Goal: Task Accomplishment & Management: Use online tool/utility

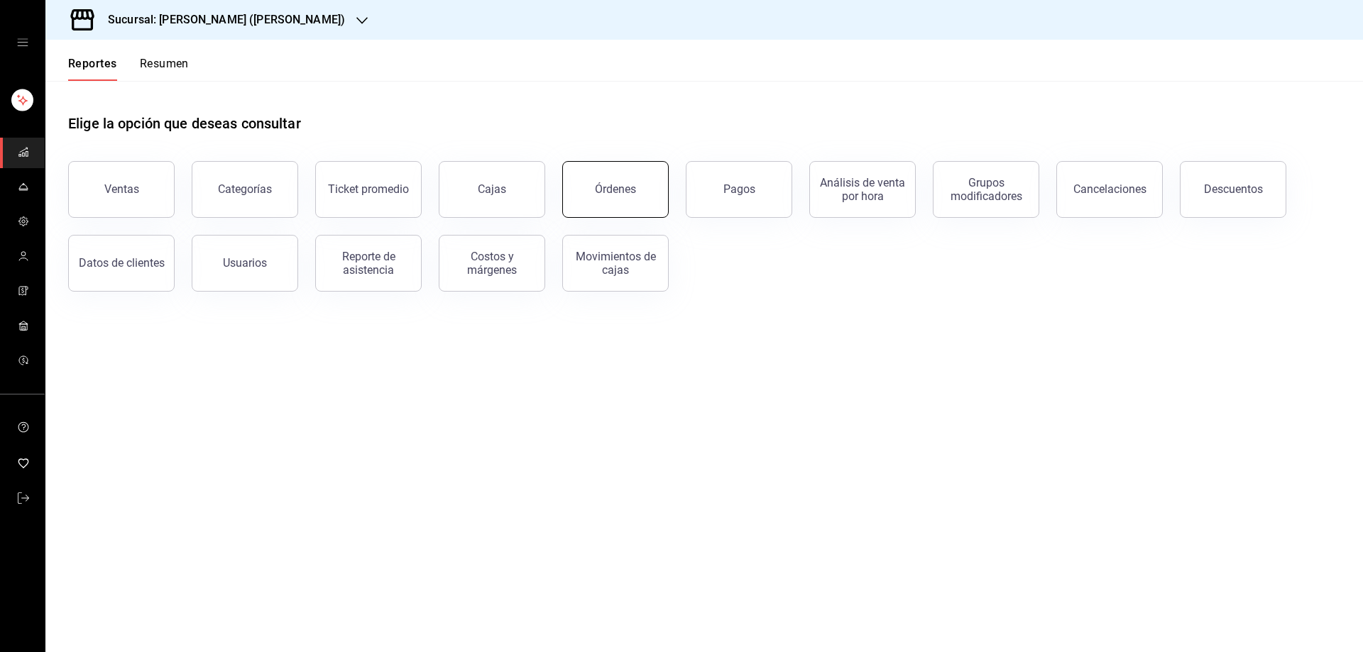
click at [613, 180] on button "Órdenes" at bounding box center [615, 189] width 106 height 57
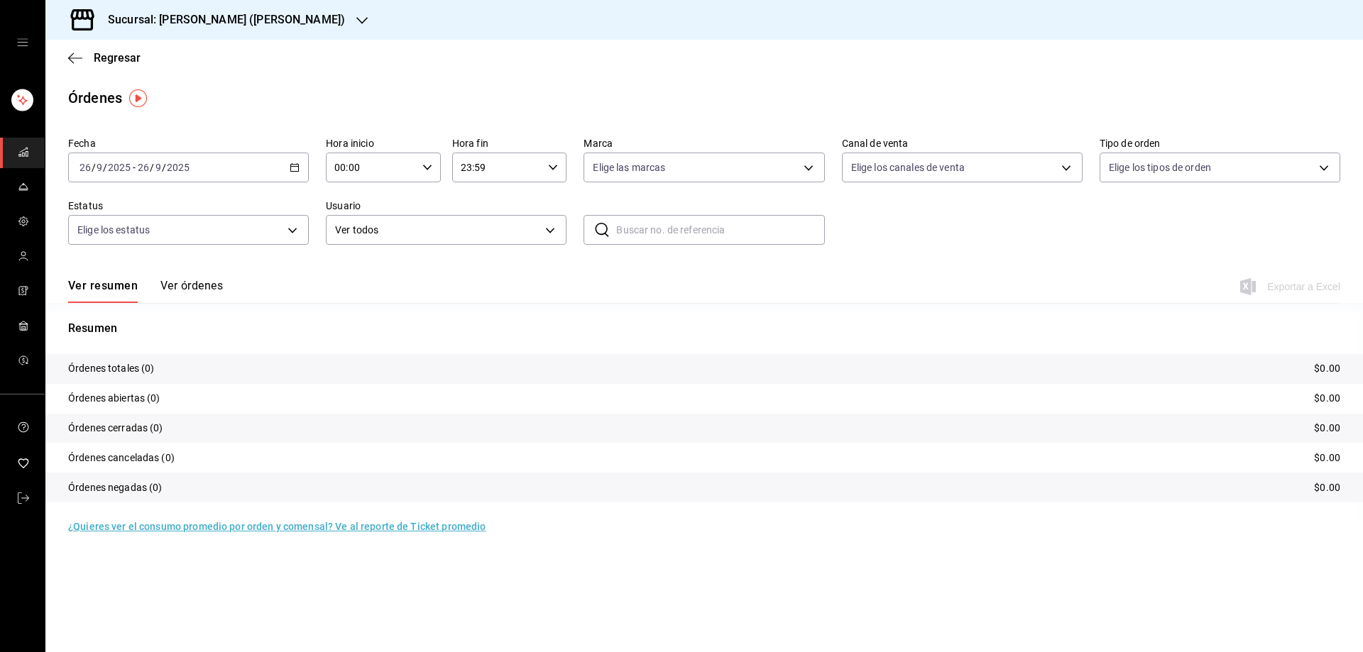
click at [298, 163] on icon "button" at bounding box center [295, 168] width 10 height 10
click at [401, 288] on div "Ver resumen Ver órdenes Exportar a Excel" at bounding box center [704, 282] width 1272 height 41
click at [295, 163] on icon "button" at bounding box center [295, 168] width 10 height 10
click at [156, 368] on span "Rango de fechas" at bounding box center [135, 370] width 110 height 15
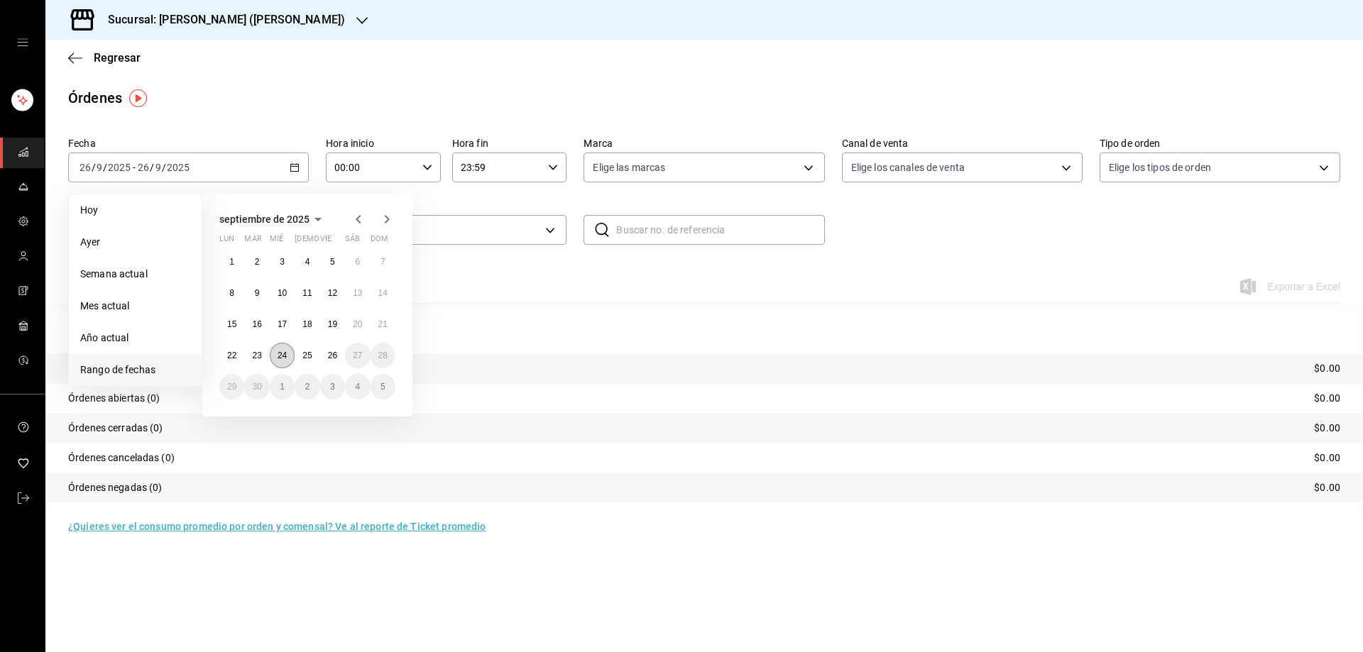
click at [282, 356] on abbr "24" at bounding box center [281, 356] width 9 height 10
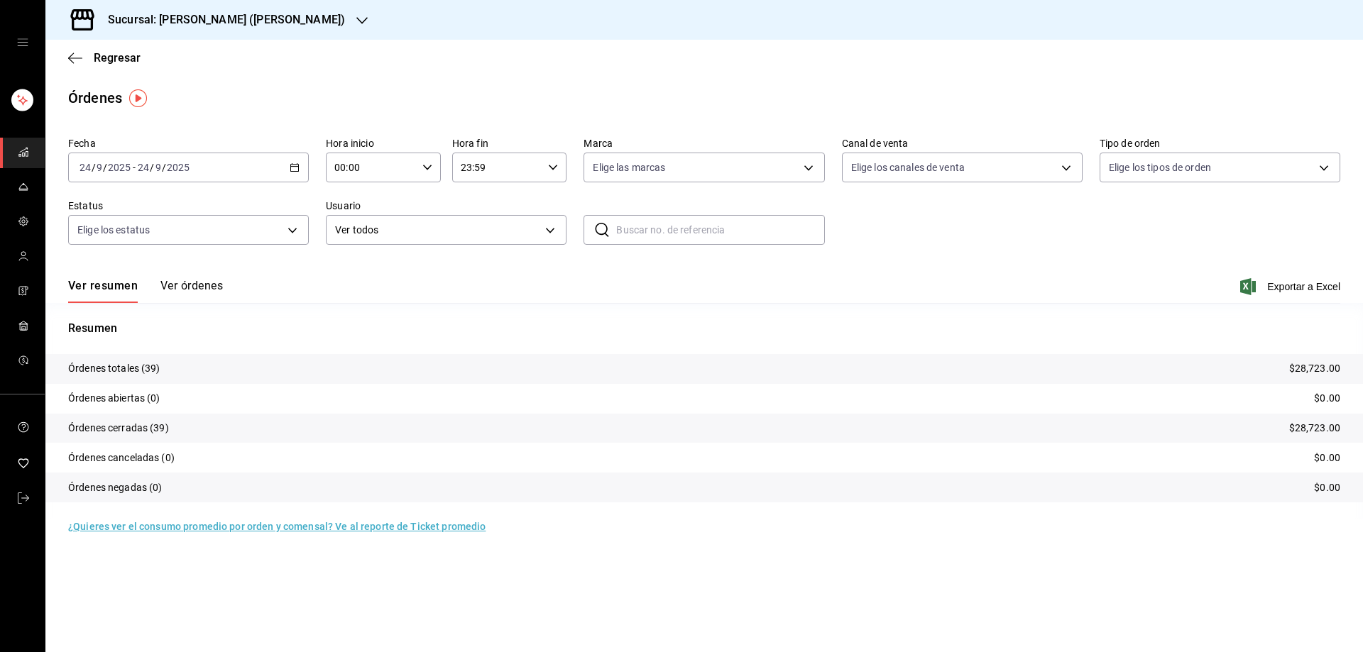
click at [295, 155] on div "[DATE] [DATE] - [DATE] [DATE]" at bounding box center [188, 168] width 241 height 30
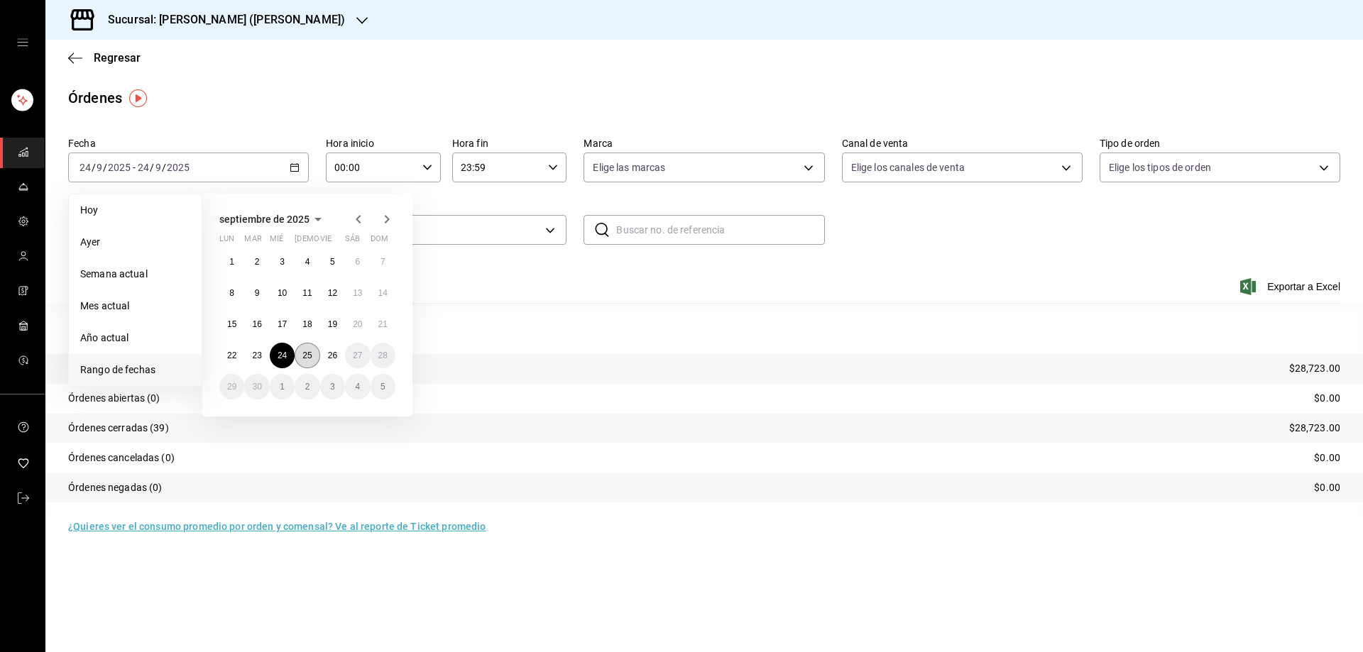
click at [307, 361] on abbr "25" at bounding box center [306, 356] width 9 height 10
click at [308, 362] on button "25" at bounding box center [307, 356] width 25 height 26
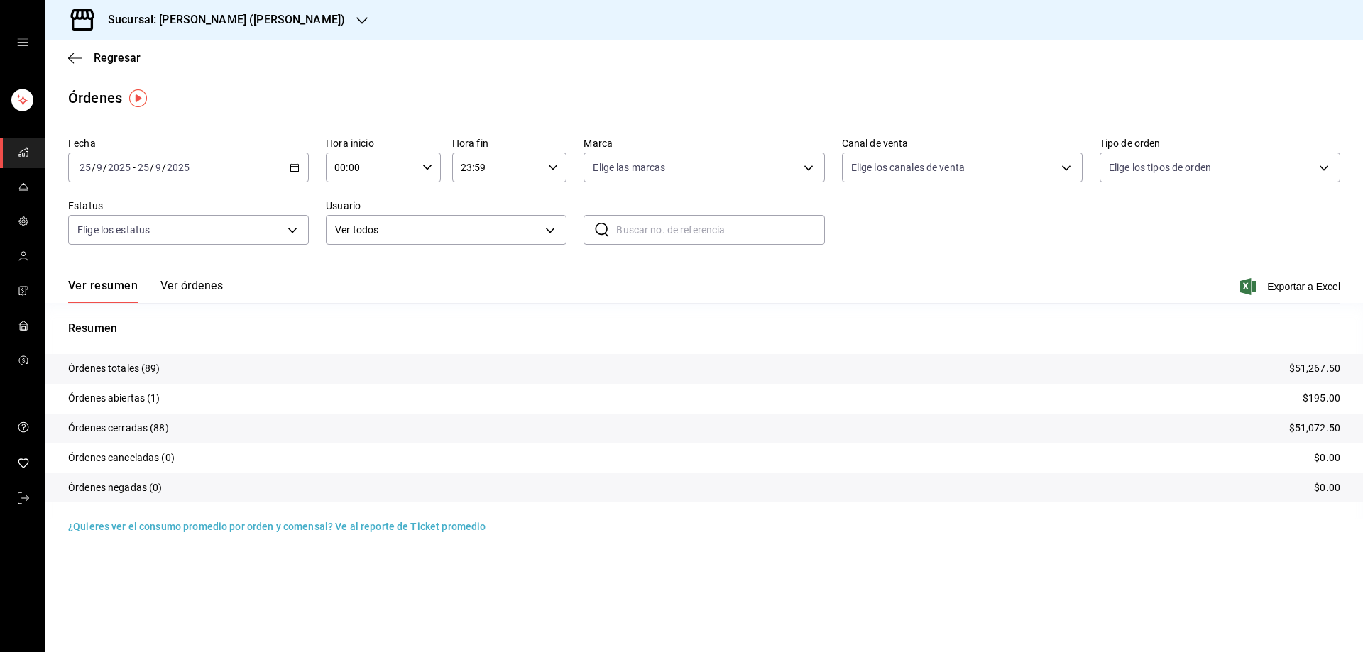
click at [356, 21] on icon "button" at bounding box center [361, 20] width 11 height 11
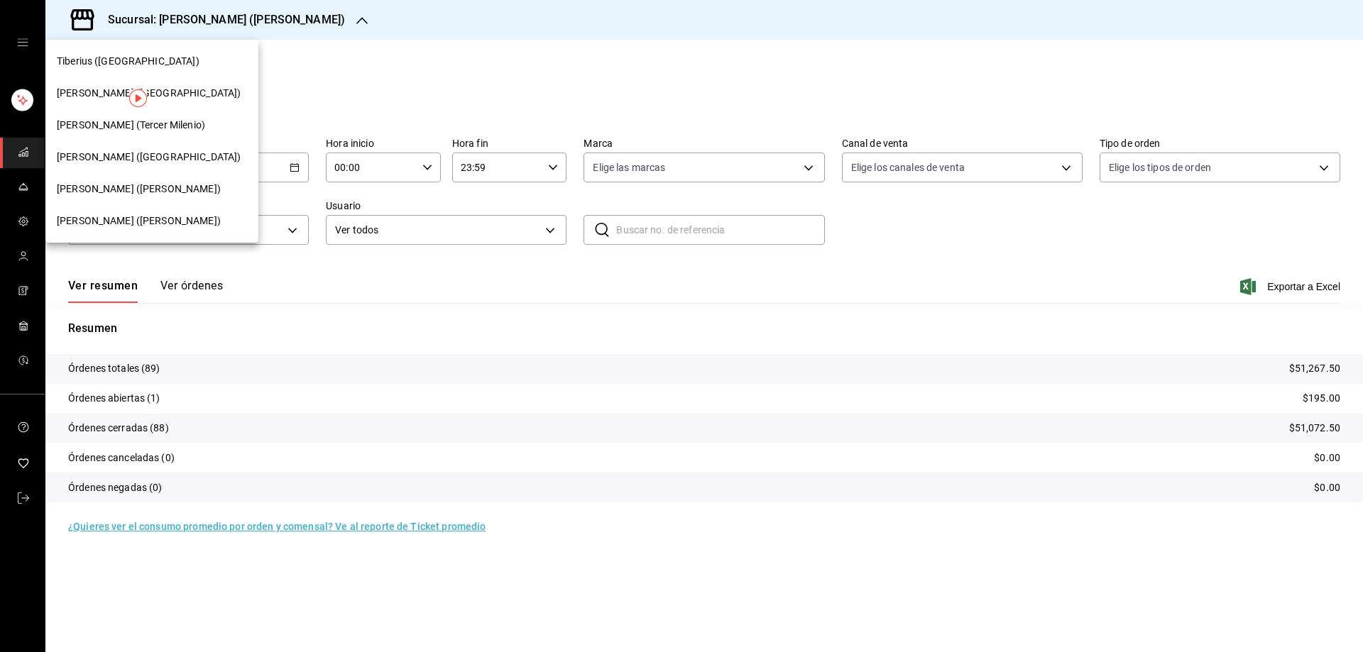
click at [115, 114] on div "[PERSON_NAME] (Tercer Milenio)" at bounding box center [151, 125] width 213 height 32
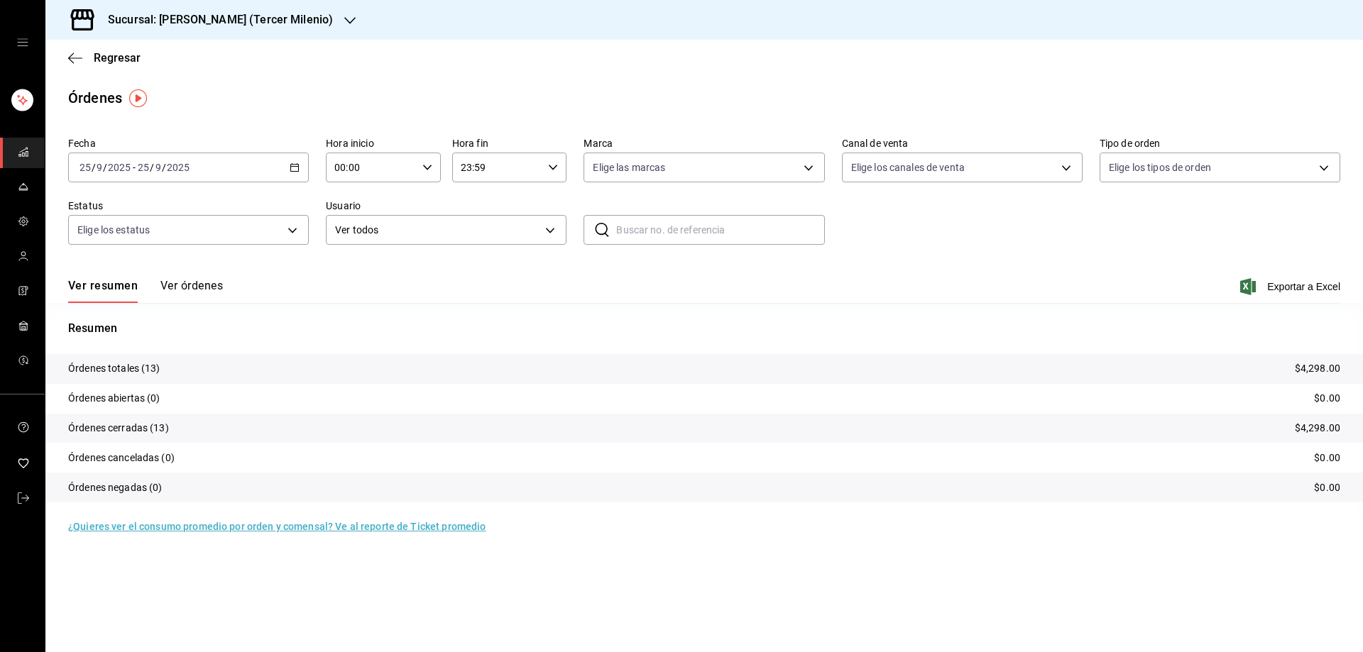
click at [290, 161] on div "[DATE] [DATE] - [DATE] [DATE]" at bounding box center [188, 168] width 241 height 30
click at [148, 375] on span "Rango de fechas" at bounding box center [135, 370] width 110 height 15
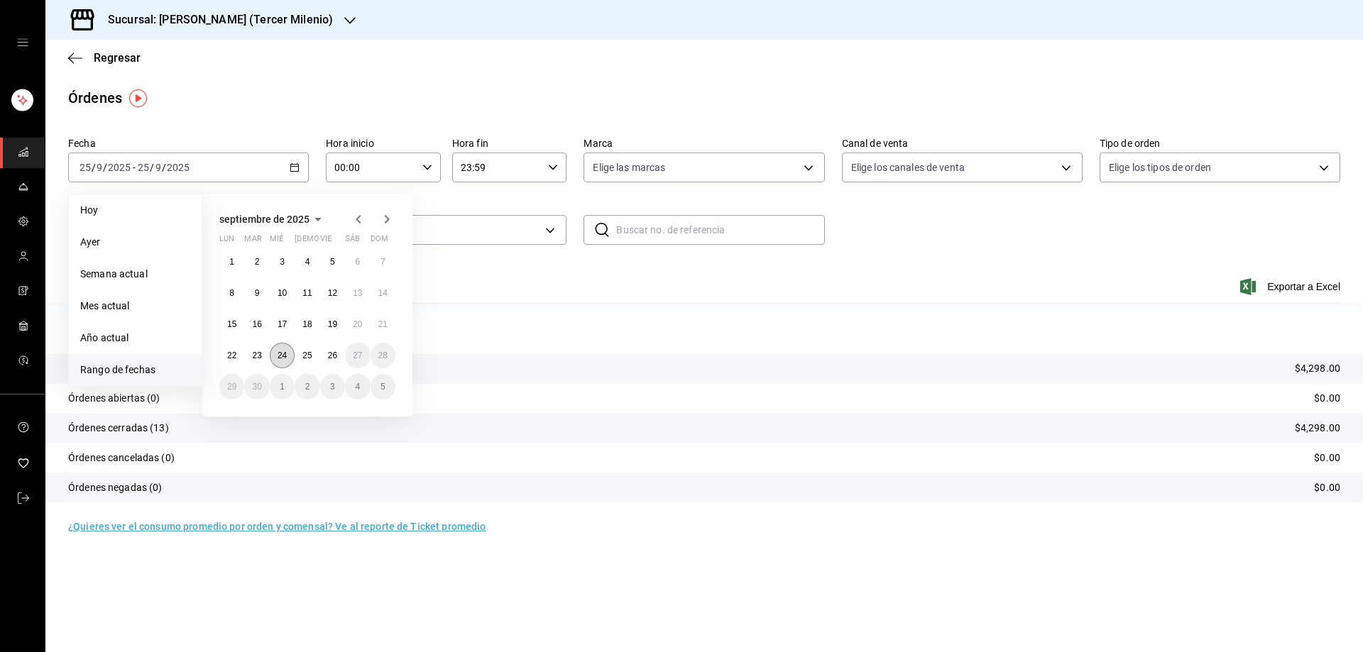
click at [283, 358] on abbr "24" at bounding box center [281, 356] width 9 height 10
drag, startPoint x: 283, startPoint y: 358, endPoint x: 282, endPoint y: 343, distance: 14.9
click at [283, 360] on abbr "24" at bounding box center [281, 356] width 9 height 10
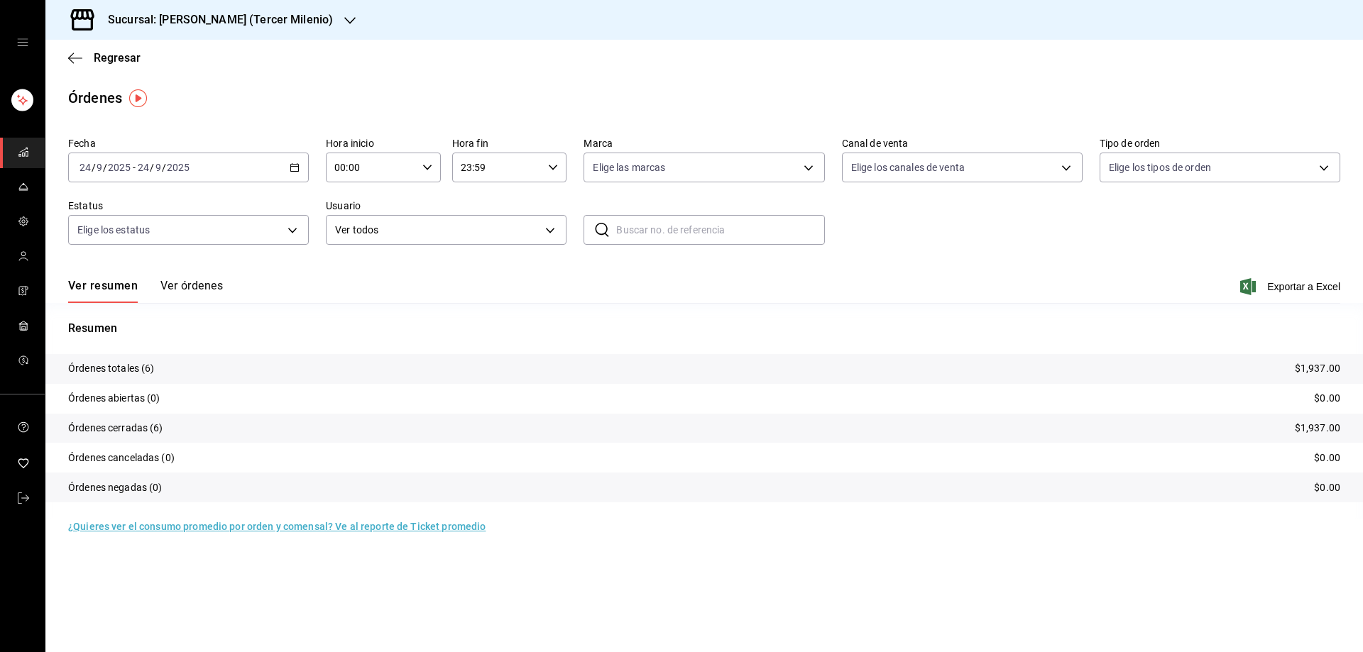
click at [293, 162] on div "[DATE] [DATE] - [DATE] [DATE]" at bounding box center [188, 168] width 241 height 30
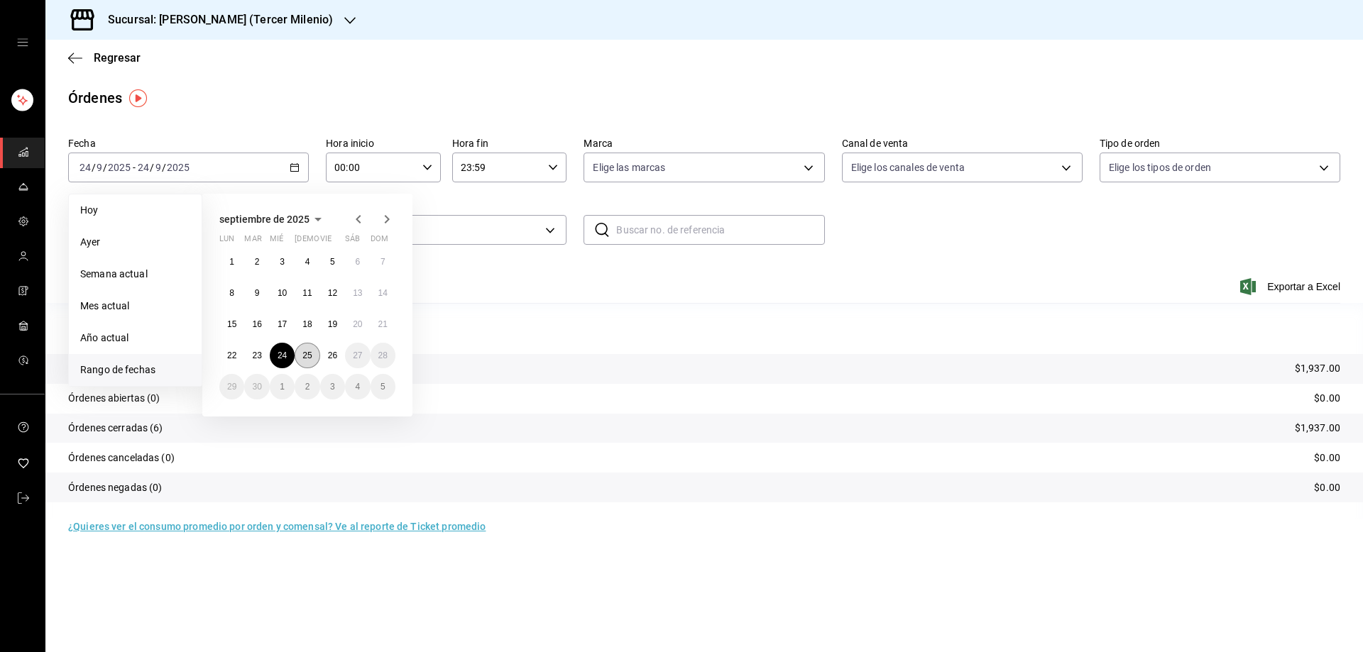
click at [308, 358] on abbr "25" at bounding box center [306, 356] width 9 height 10
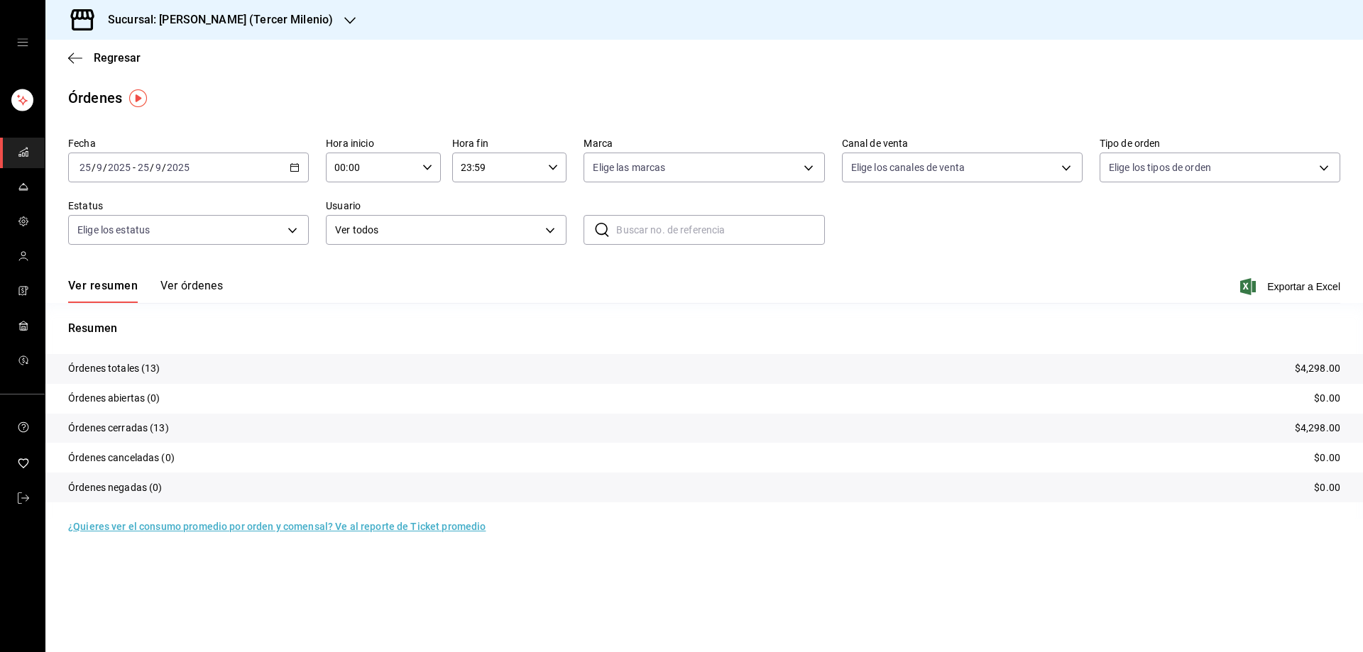
click at [344, 15] on div at bounding box center [349, 20] width 11 height 15
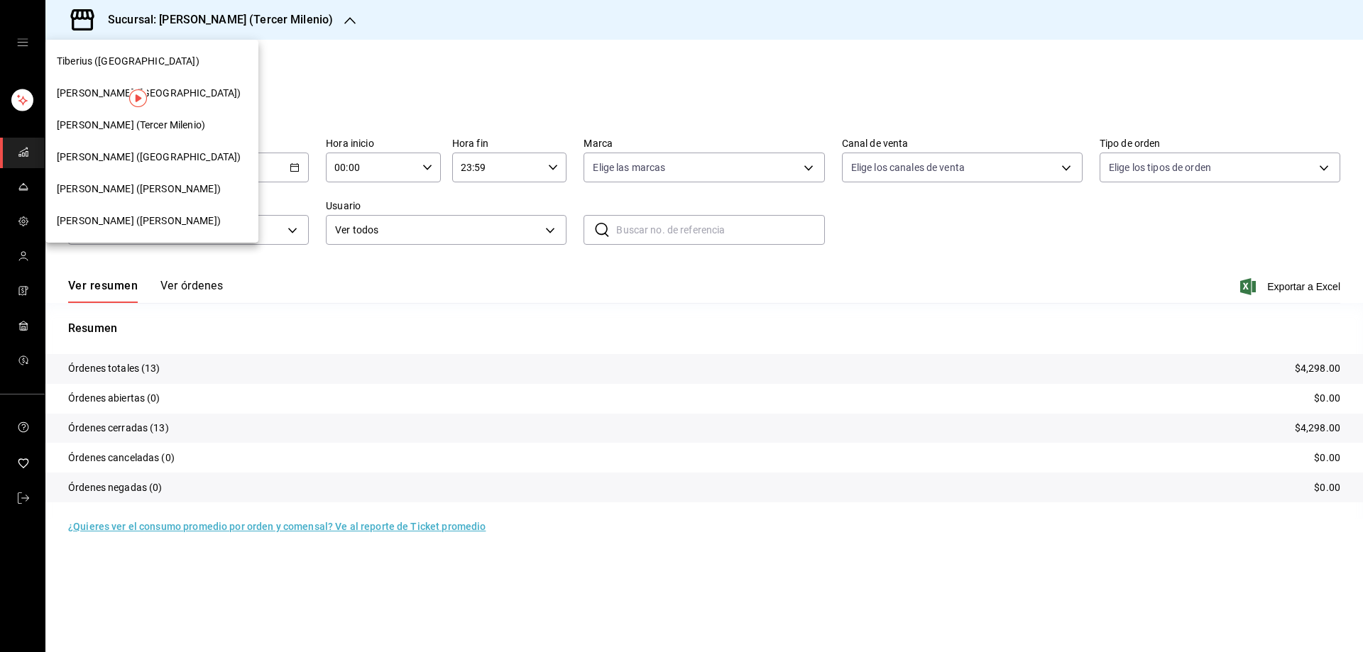
click at [119, 231] on div "[PERSON_NAME] ([PERSON_NAME])" at bounding box center [151, 221] width 213 height 32
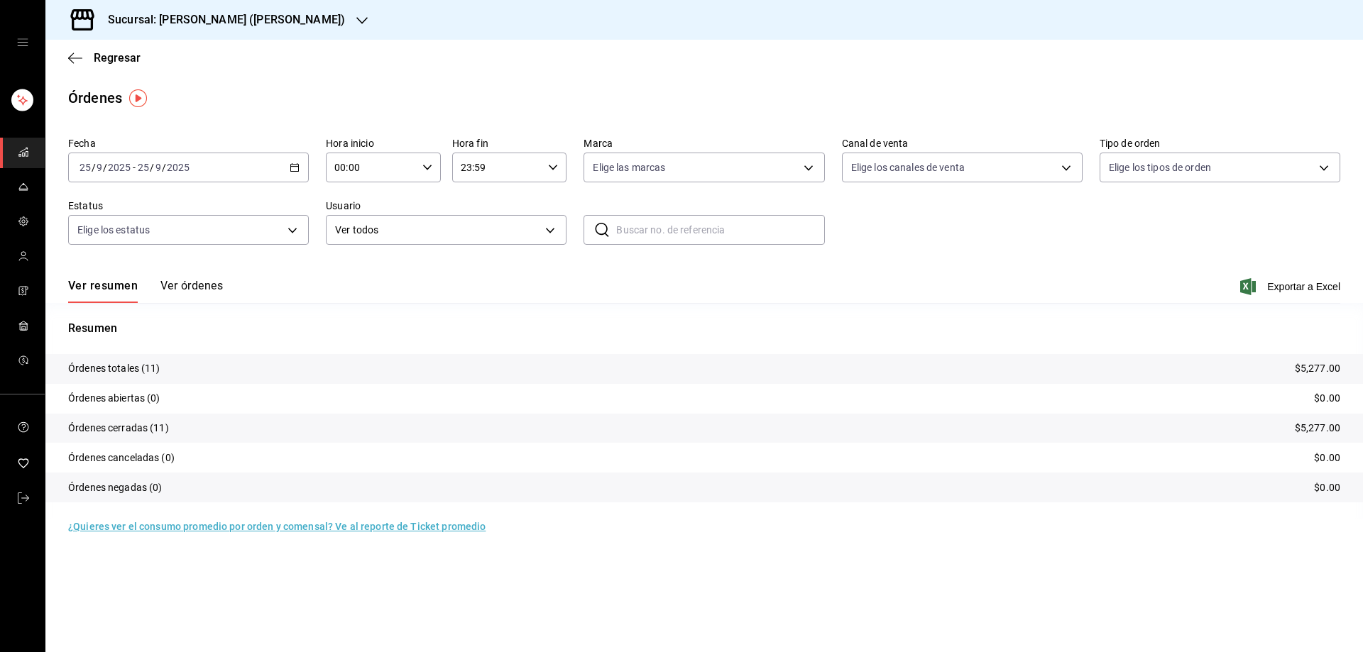
click at [296, 170] on icon "button" at bounding box center [295, 168] width 10 height 10
click at [155, 368] on span "Rango de fechas" at bounding box center [135, 370] width 110 height 15
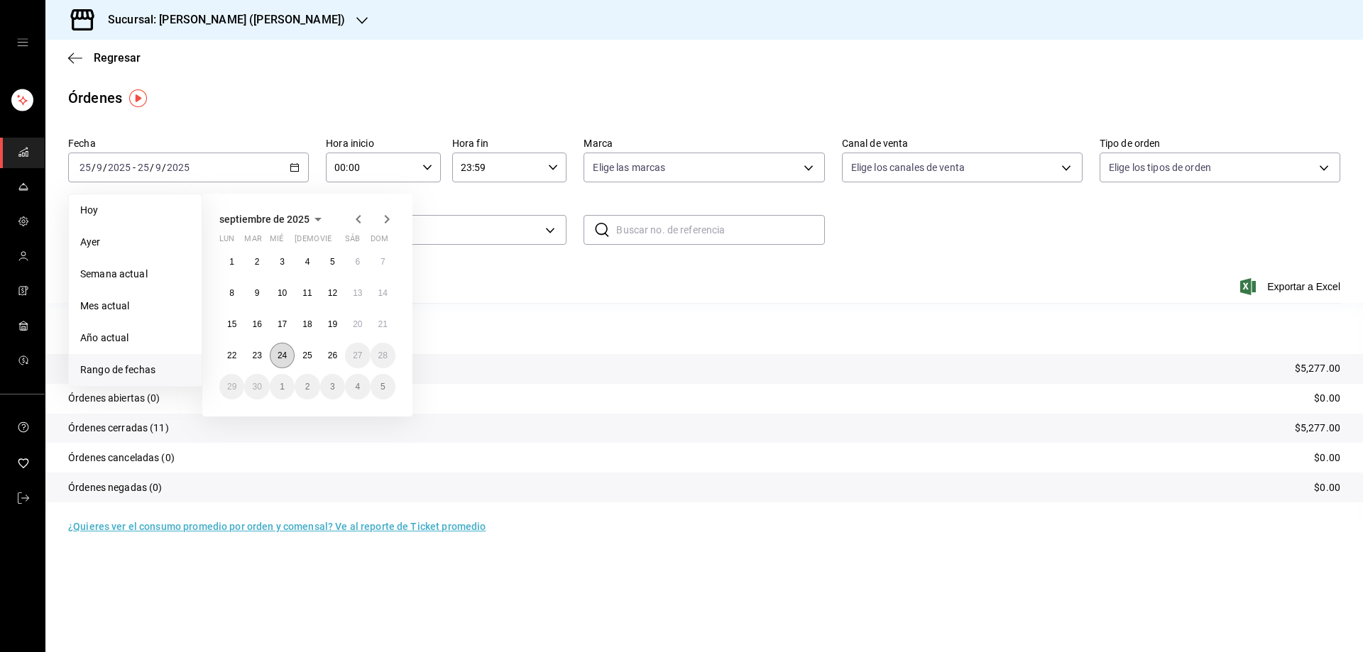
click at [282, 356] on abbr "24" at bounding box center [281, 356] width 9 height 10
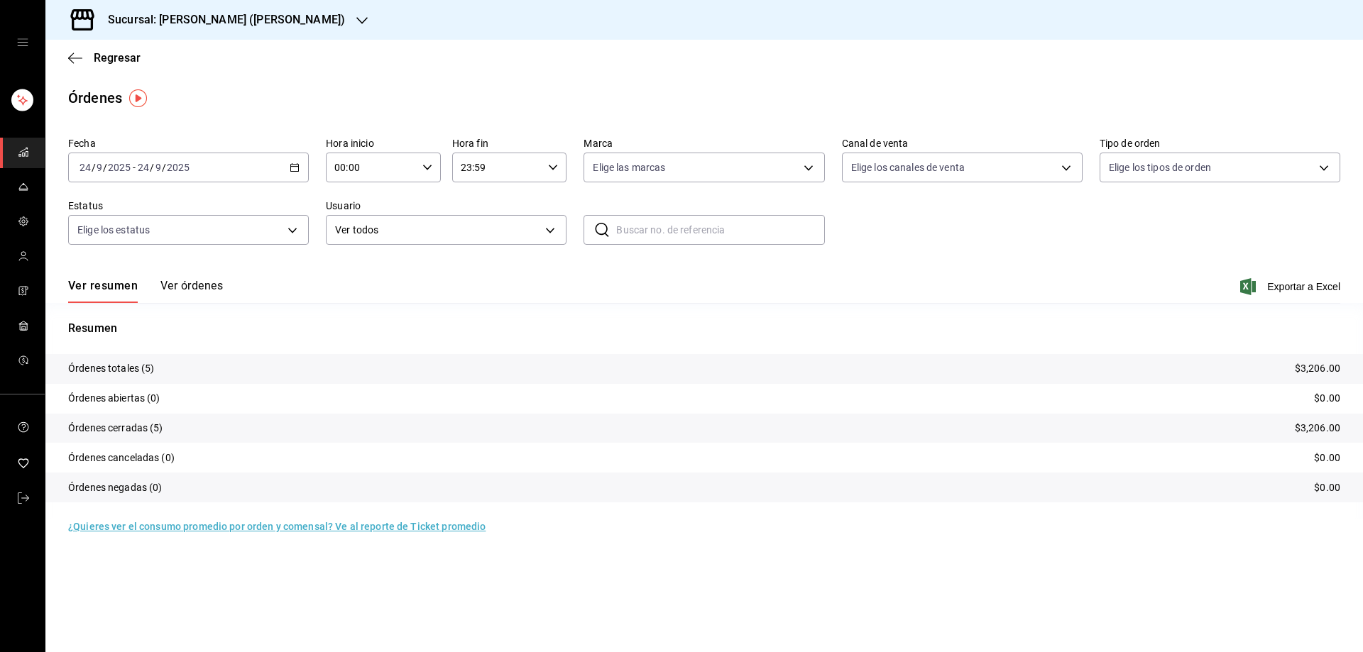
click at [292, 160] on div "[DATE] [DATE] - [DATE] [DATE]" at bounding box center [188, 168] width 241 height 30
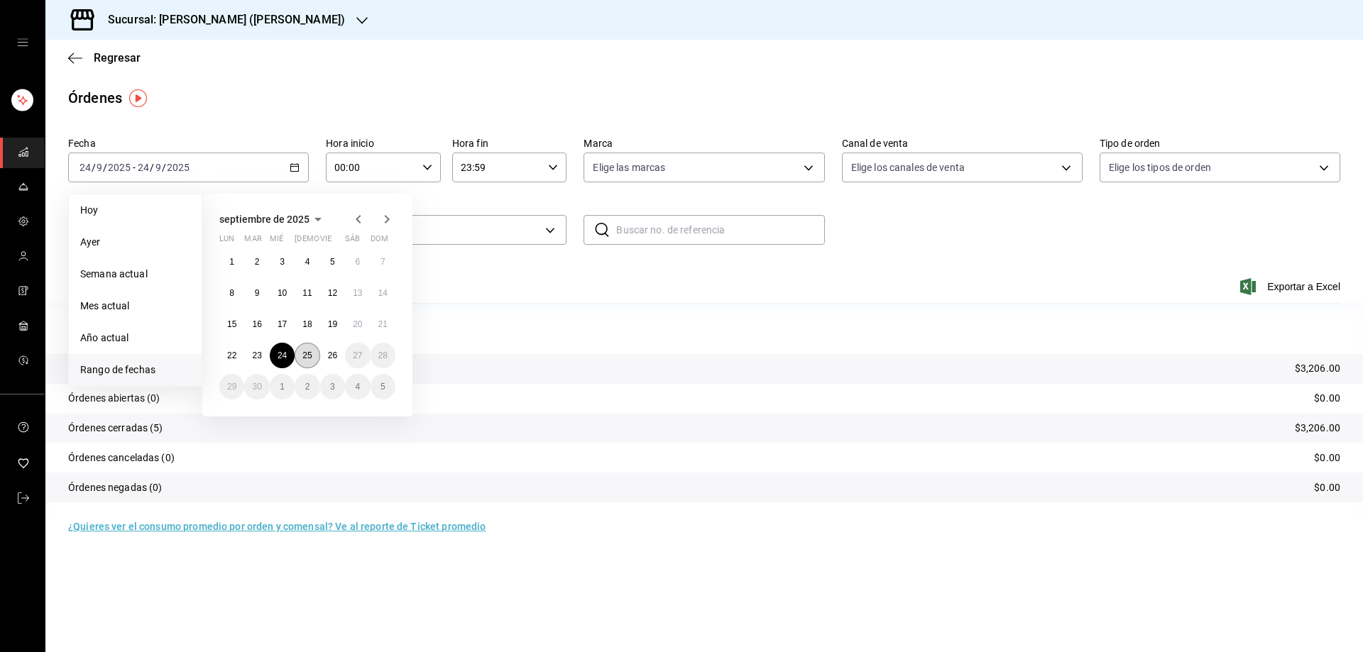
click at [310, 353] on abbr "25" at bounding box center [306, 356] width 9 height 10
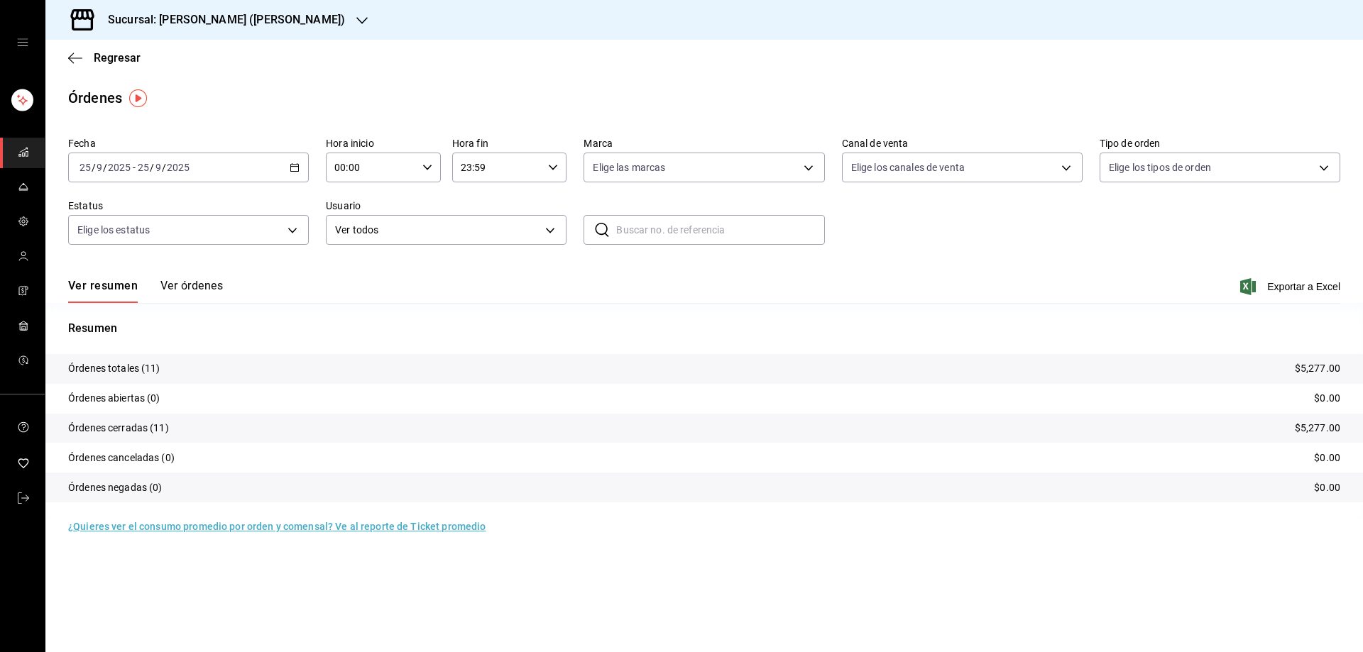
click at [276, 10] on div "Sucursal: [PERSON_NAME] ([PERSON_NAME])" at bounding box center [215, 20] width 317 height 40
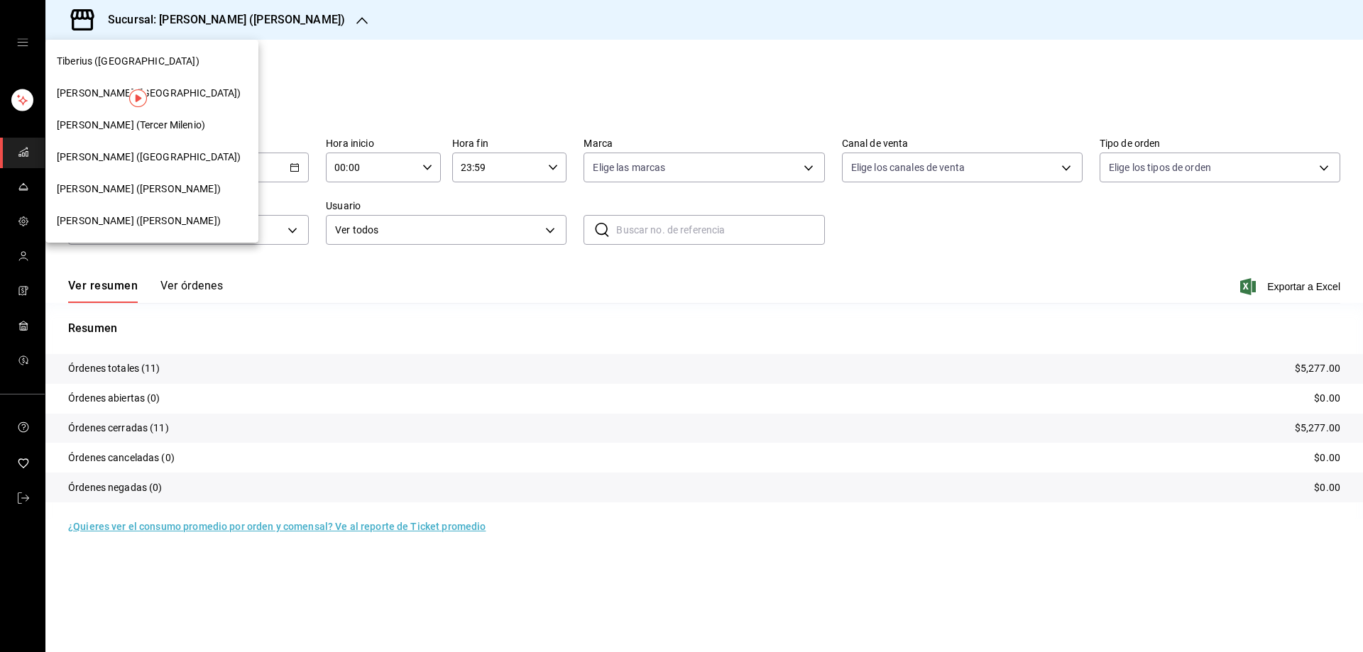
click at [114, 159] on span "[PERSON_NAME] ([GEOGRAPHIC_DATA])" at bounding box center [149, 157] width 184 height 15
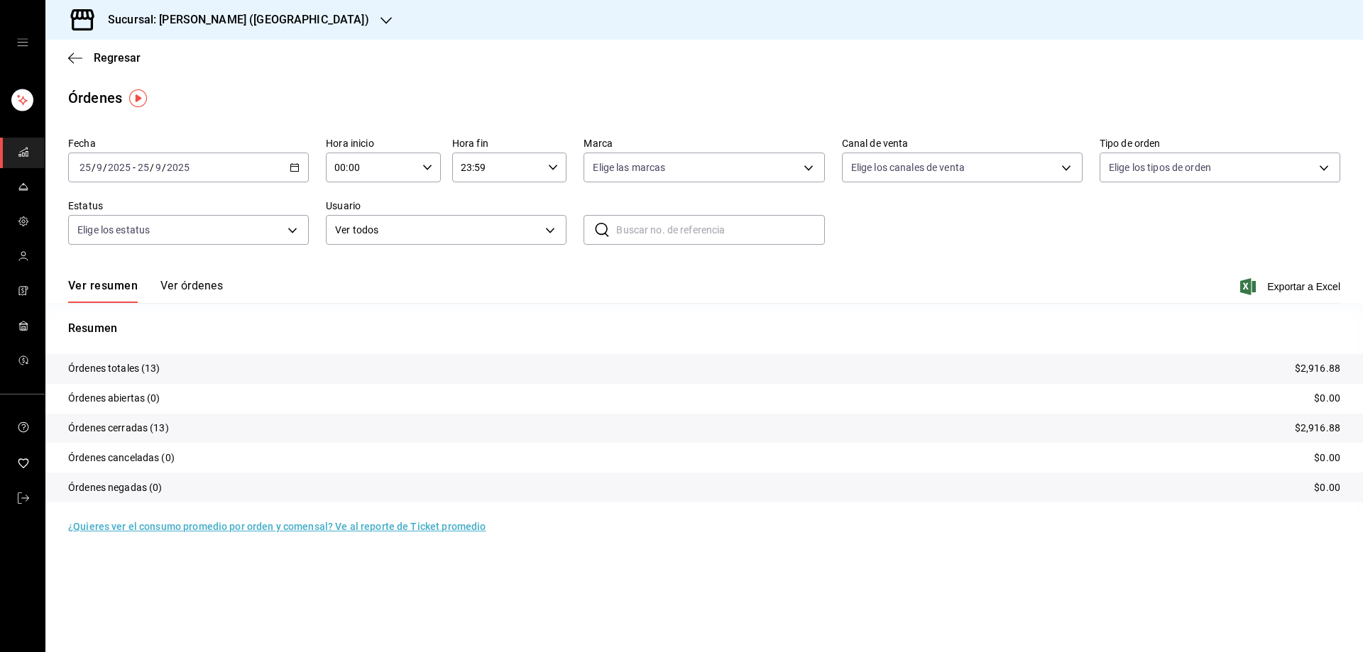
click at [298, 158] on div "[DATE] [DATE] - [DATE] [DATE]" at bounding box center [188, 168] width 241 height 30
click at [165, 371] on span "Rango de fechas" at bounding box center [135, 370] width 110 height 15
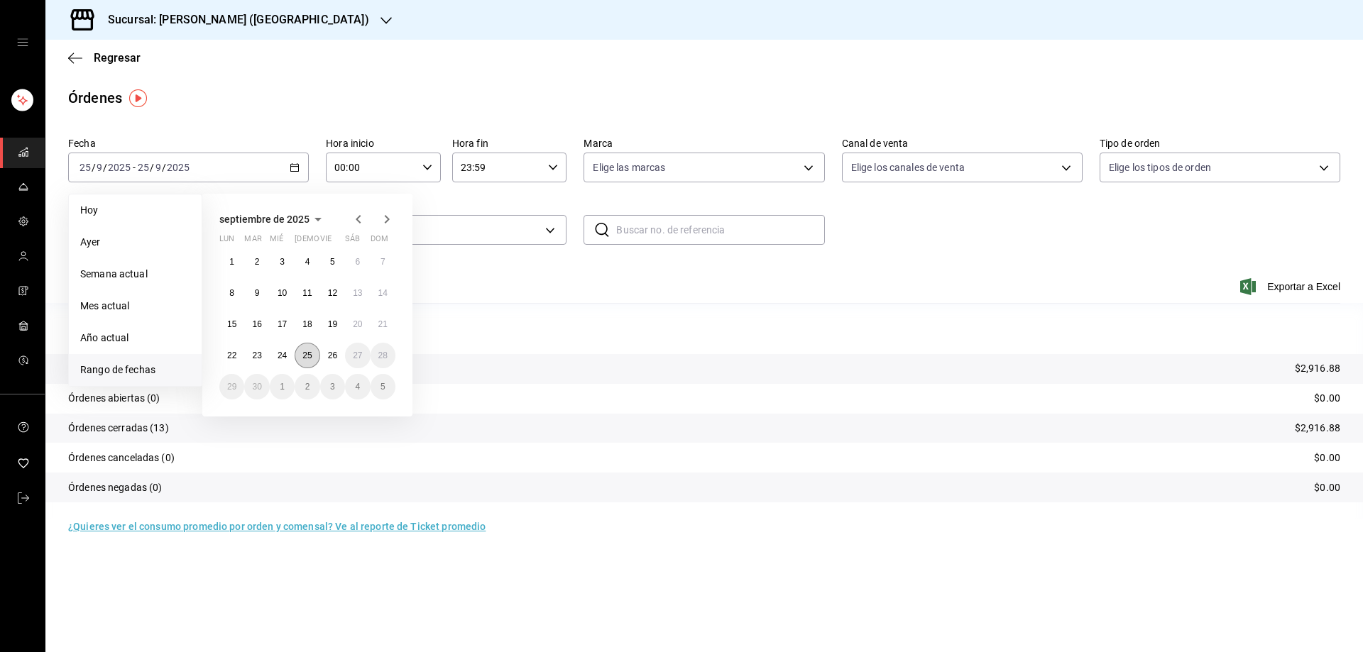
click at [307, 356] on abbr "25" at bounding box center [306, 356] width 9 height 10
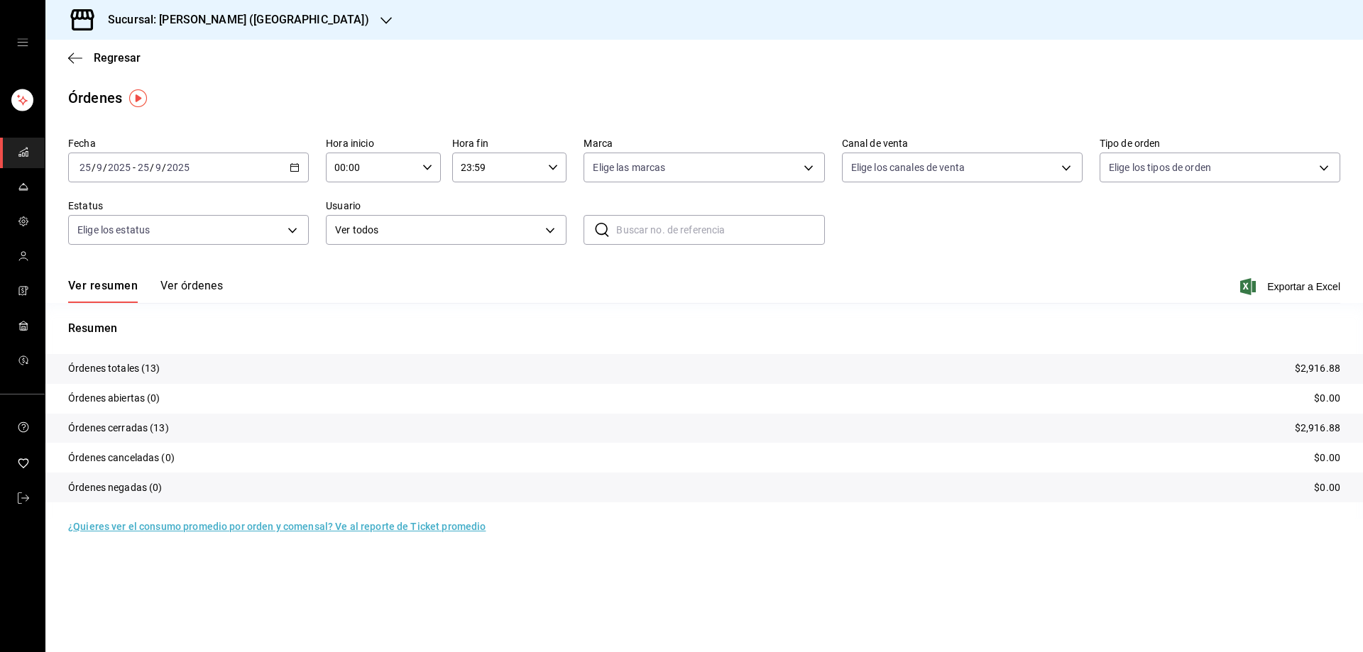
click at [292, 159] on div "[DATE] [DATE] - [DATE] [DATE]" at bounding box center [188, 168] width 241 height 30
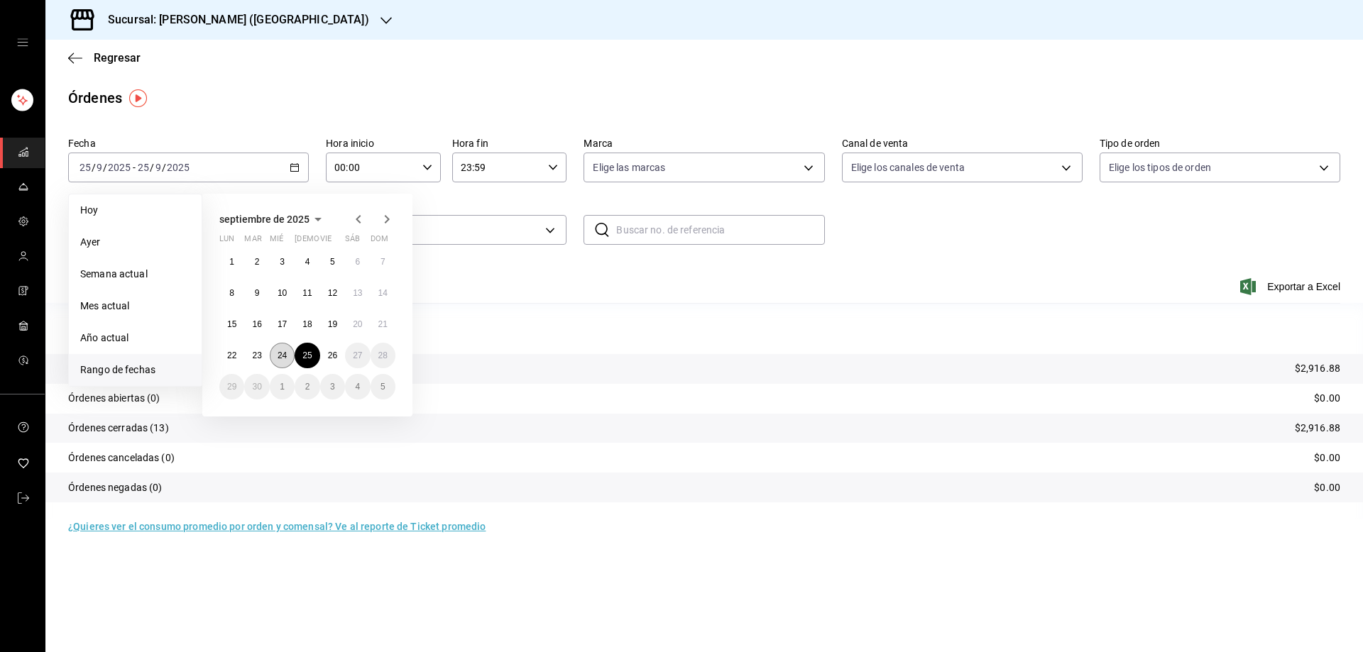
click at [279, 354] on abbr "24" at bounding box center [281, 356] width 9 height 10
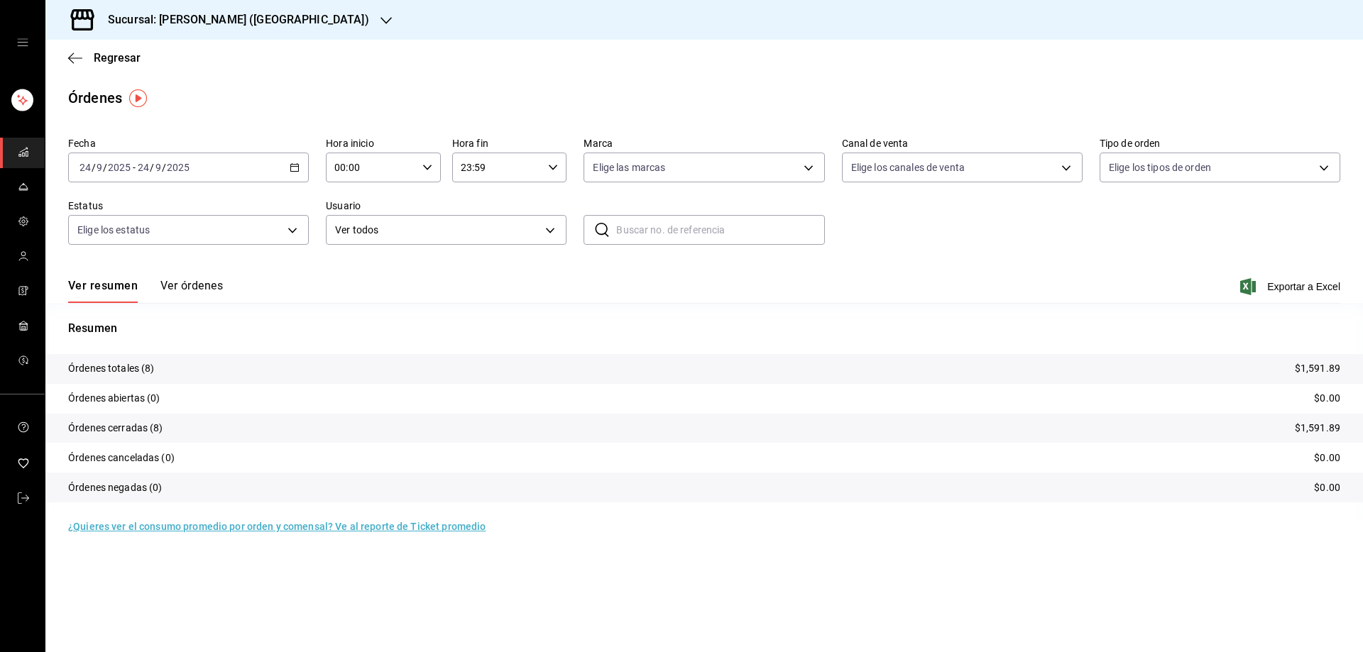
click at [295, 164] on icon "button" at bounding box center [295, 168] width 10 height 10
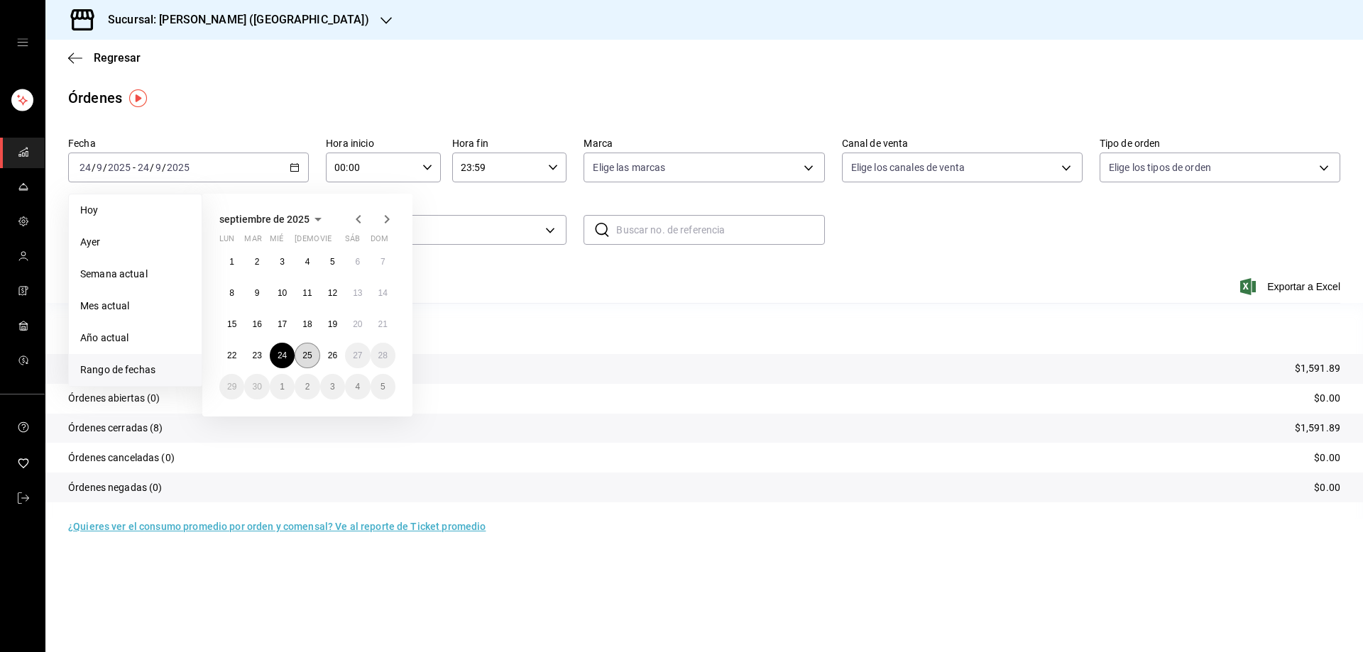
click at [310, 357] on abbr "25" at bounding box center [306, 356] width 9 height 10
click at [309, 357] on abbr "25" at bounding box center [306, 356] width 9 height 10
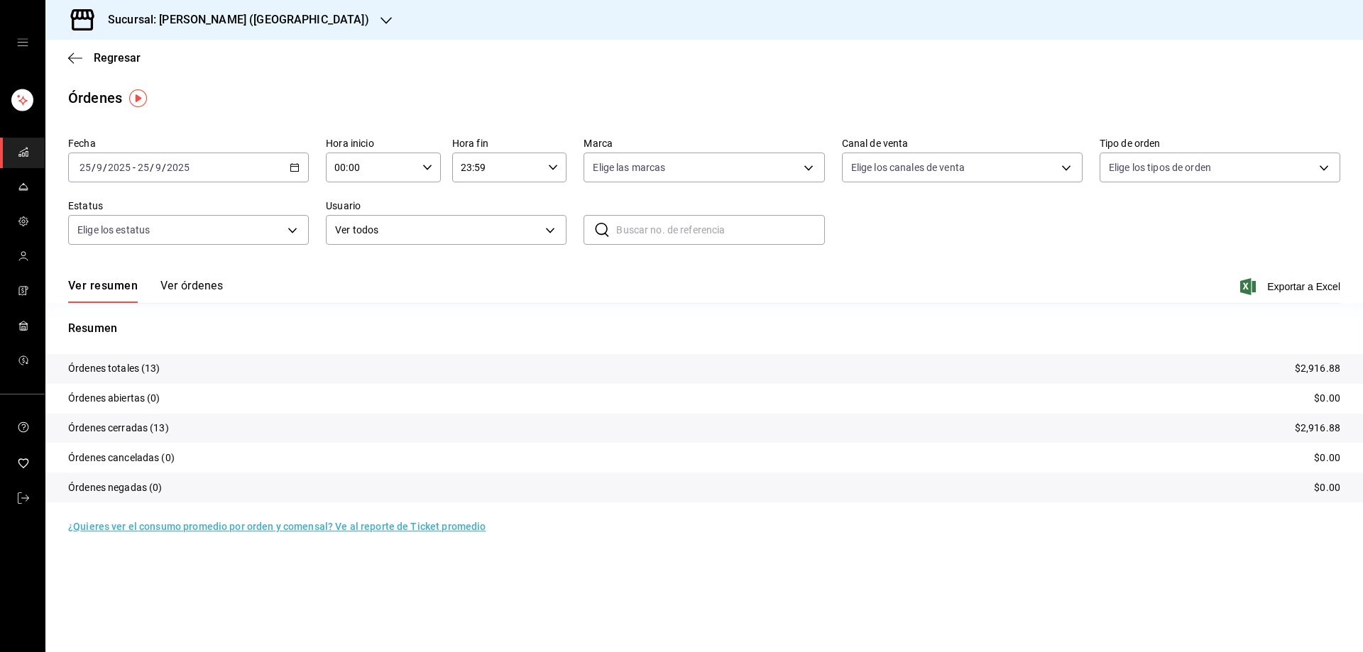
click at [255, 10] on div "Sucursal: [PERSON_NAME] ([GEOGRAPHIC_DATA])" at bounding box center [227, 20] width 341 height 40
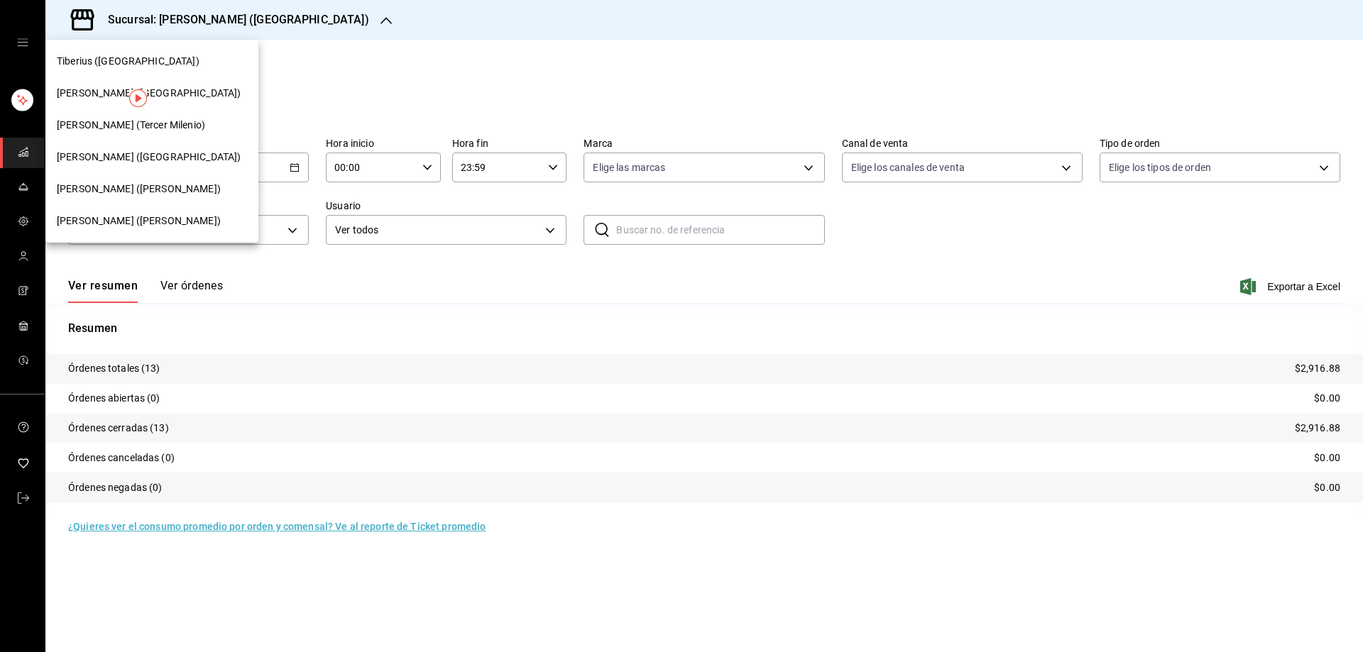
click at [115, 69] on div "Tiberius ([GEOGRAPHIC_DATA])" at bounding box center [151, 61] width 213 height 32
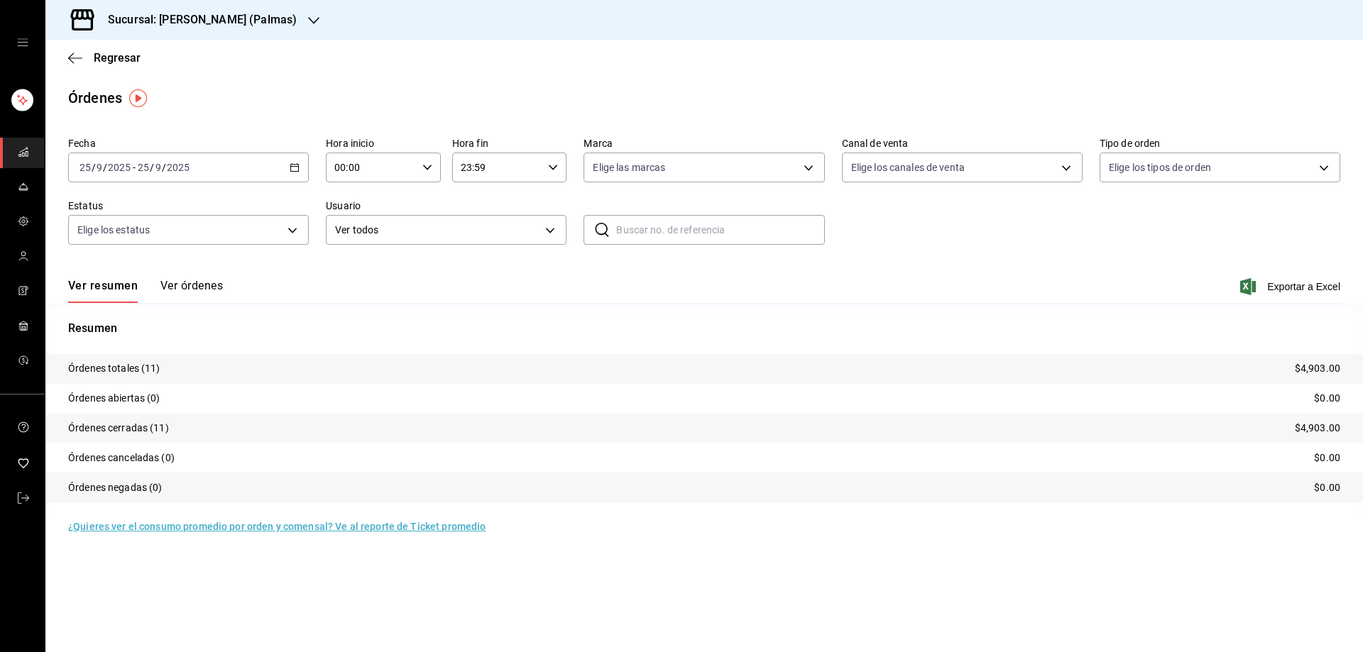
click at [292, 167] on \(Stroke\) "button" at bounding box center [295, 166] width 8 height 1
click at [172, 365] on span "Rango de fechas" at bounding box center [135, 370] width 110 height 15
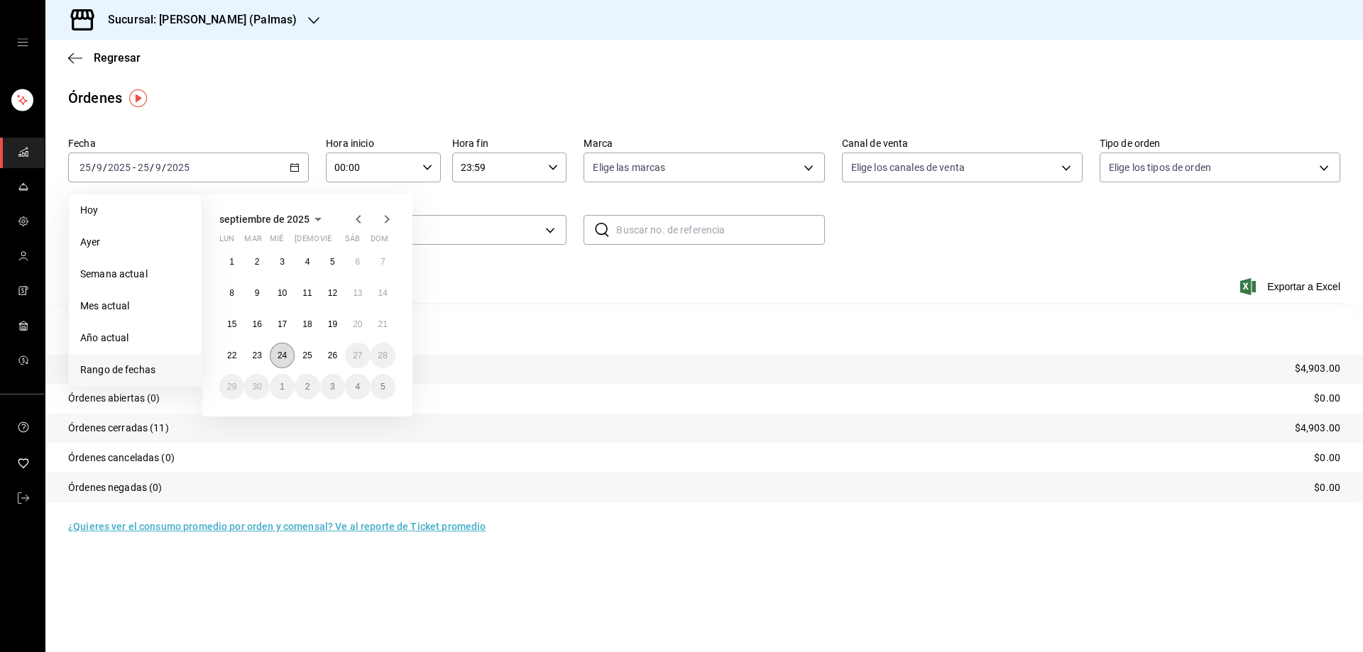
click at [287, 354] on button "24" at bounding box center [282, 356] width 25 height 26
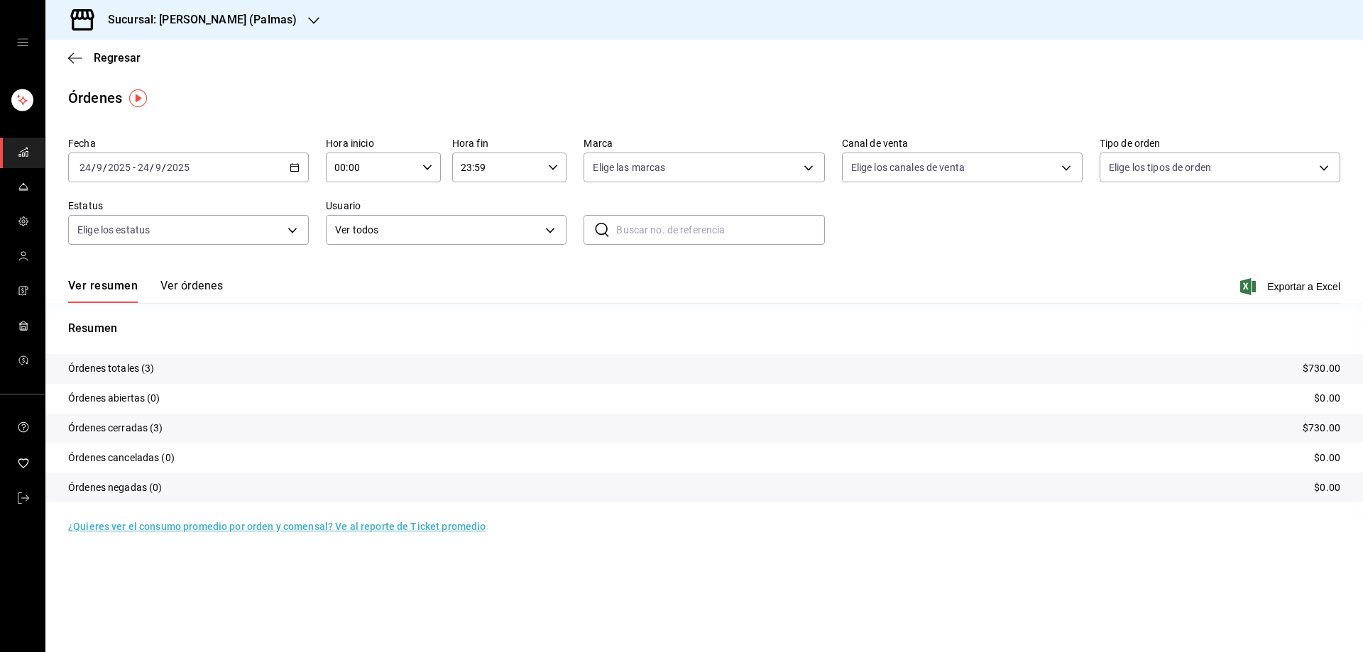
click at [295, 162] on div "[DATE] [DATE] - [DATE] [DATE]" at bounding box center [188, 168] width 241 height 30
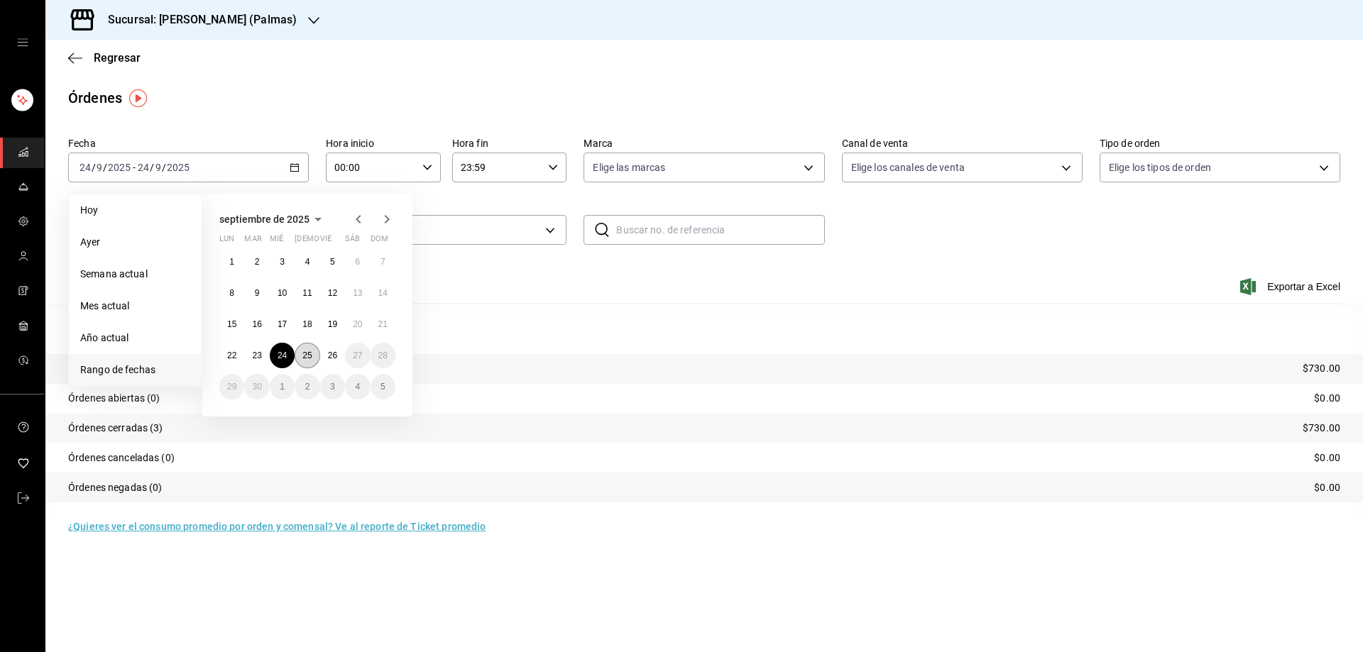
click at [310, 352] on abbr "25" at bounding box center [306, 356] width 9 height 10
click at [309, 352] on abbr "25" at bounding box center [306, 356] width 9 height 10
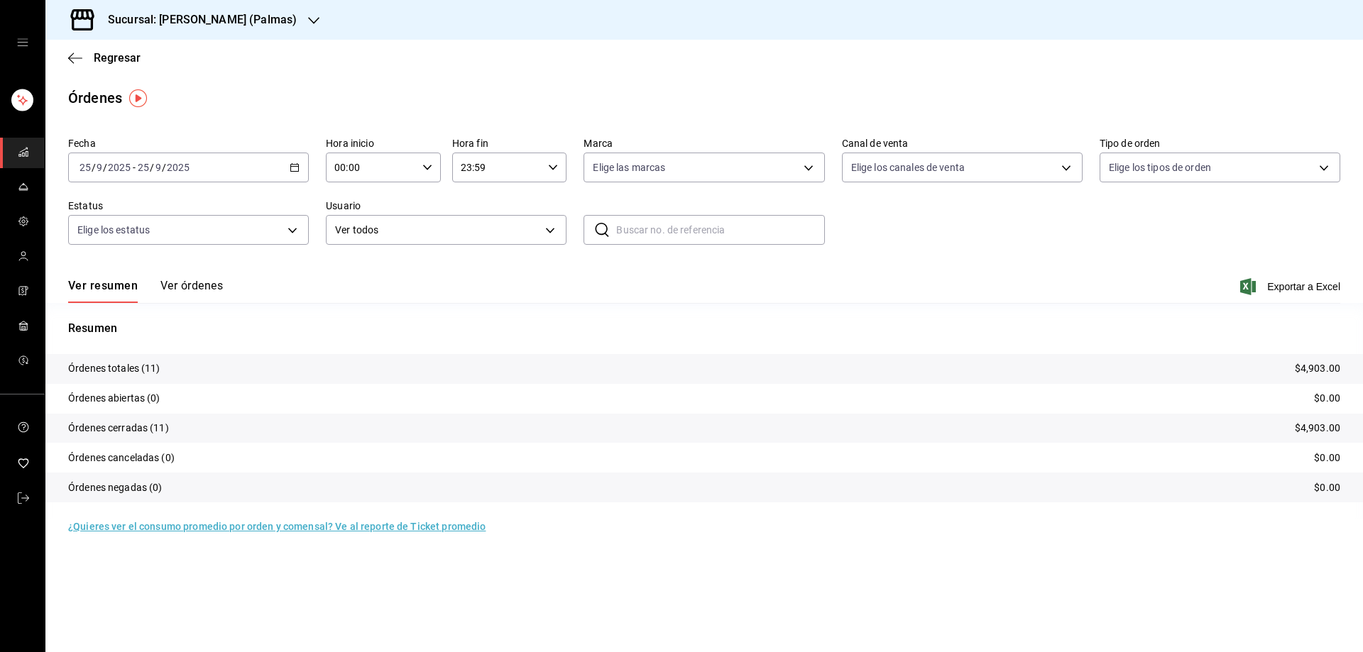
click at [269, 28] on div "Sucursal: [PERSON_NAME] (Palmas)" at bounding box center [191, 20] width 268 height 40
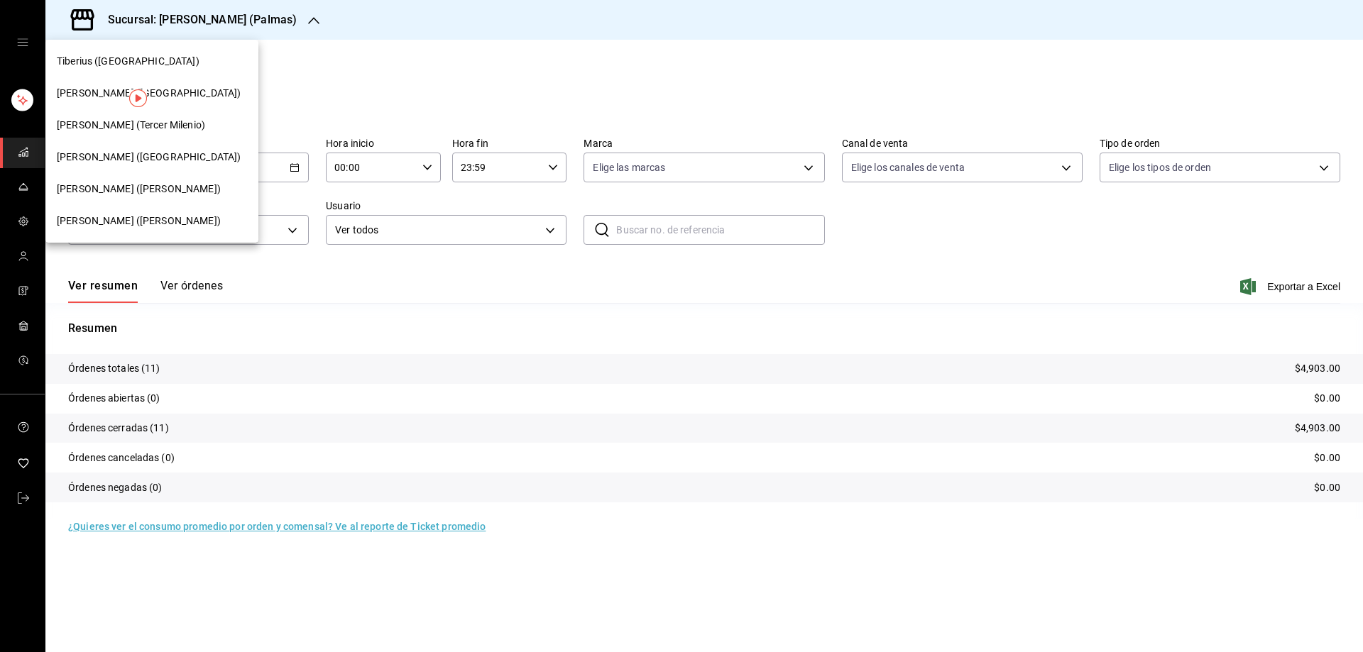
click at [112, 96] on span "[PERSON_NAME] ([GEOGRAPHIC_DATA])" at bounding box center [149, 93] width 184 height 15
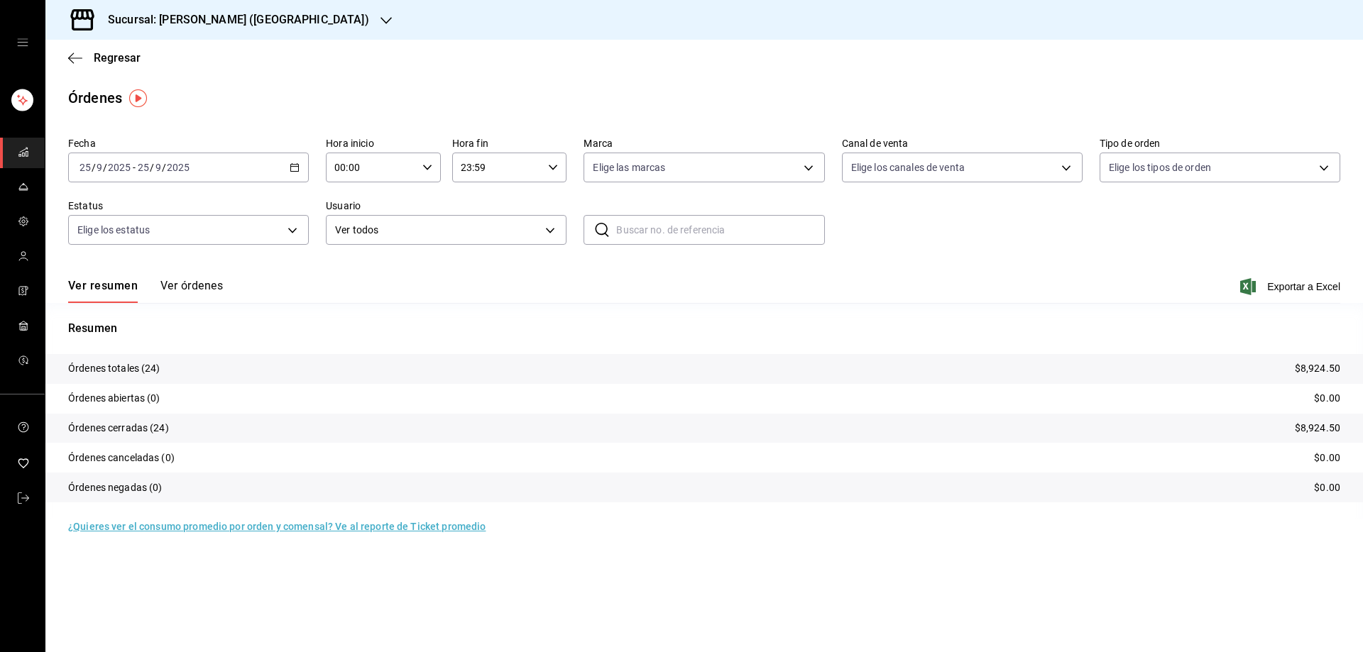
click at [293, 163] on icon "button" at bounding box center [295, 168] width 10 height 10
click at [138, 371] on span "Rango de fechas" at bounding box center [135, 370] width 110 height 15
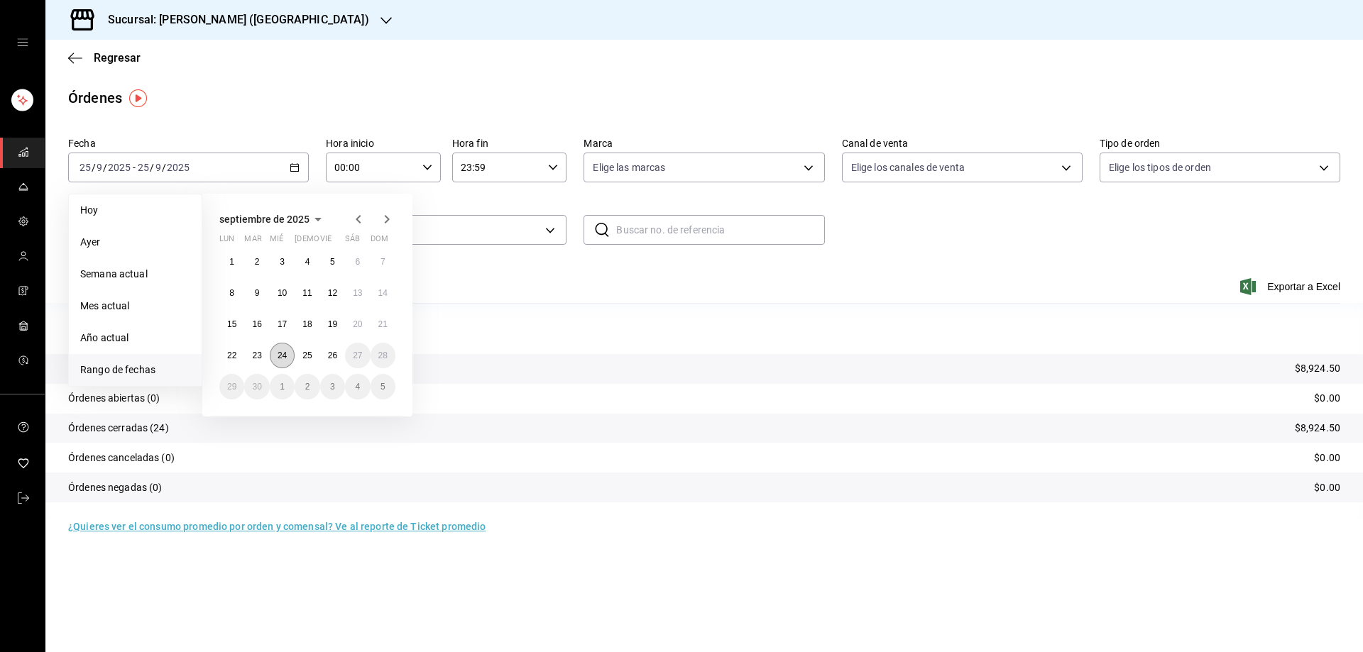
click at [281, 361] on abbr "24" at bounding box center [281, 356] width 9 height 10
click at [277, 361] on abbr "24" at bounding box center [281, 356] width 9 height 10
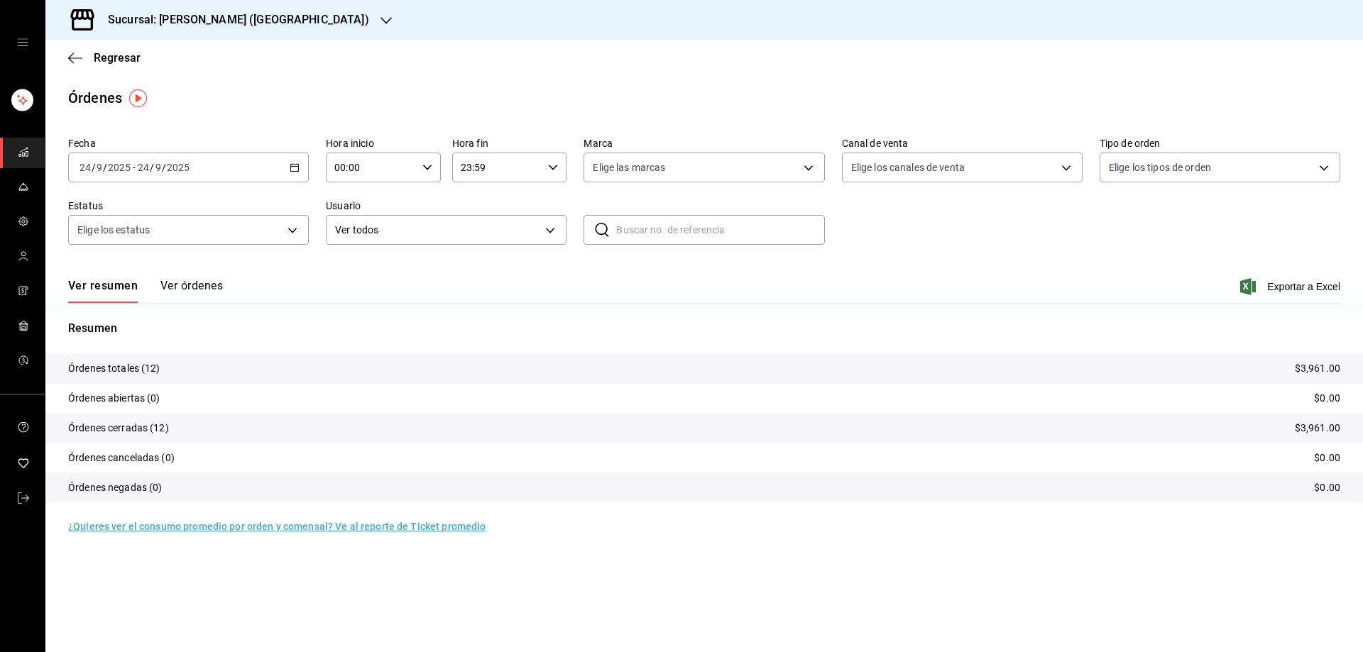
click at [282, 163] on div "[DATE] [DATE] - [DATE] [DATE]" at bounding box center [188, 168] width 241 height 30
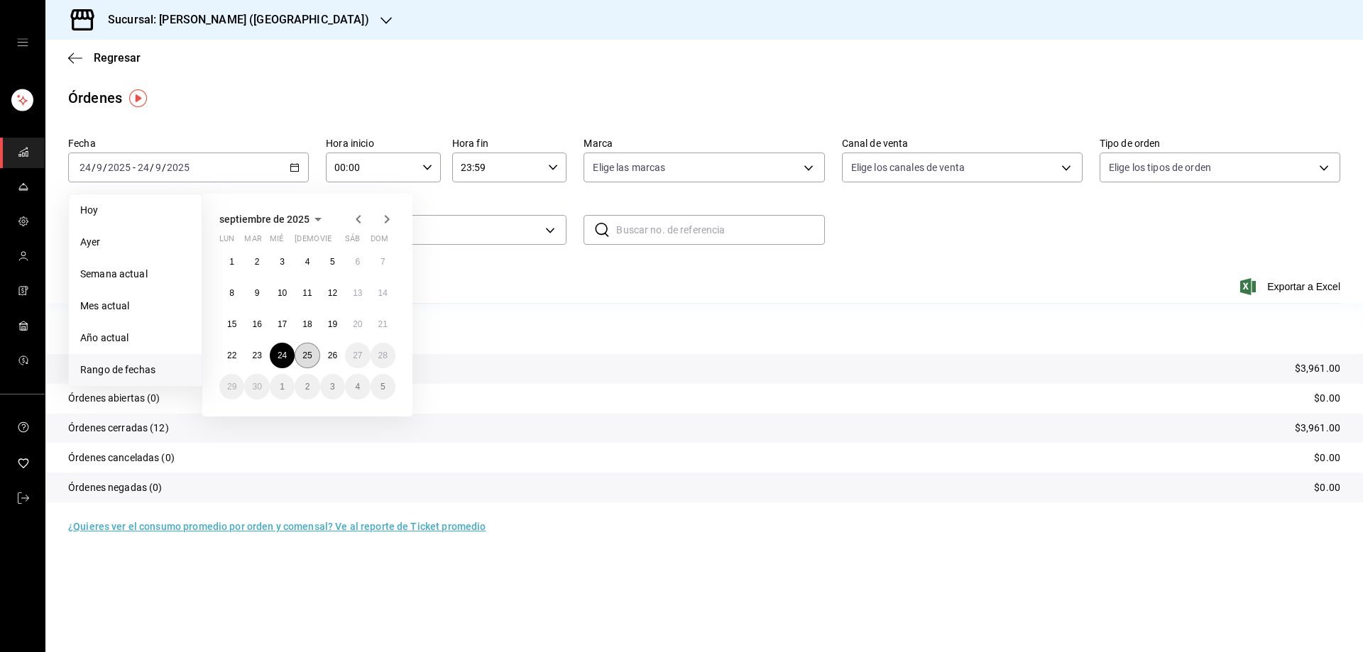
click at [309, 355] on abbr "25" at bounding box center [306, 356] width 9 height 10
click at [308, 355] on abbr "25" at bounding box center [306, 356] width 9 height 10
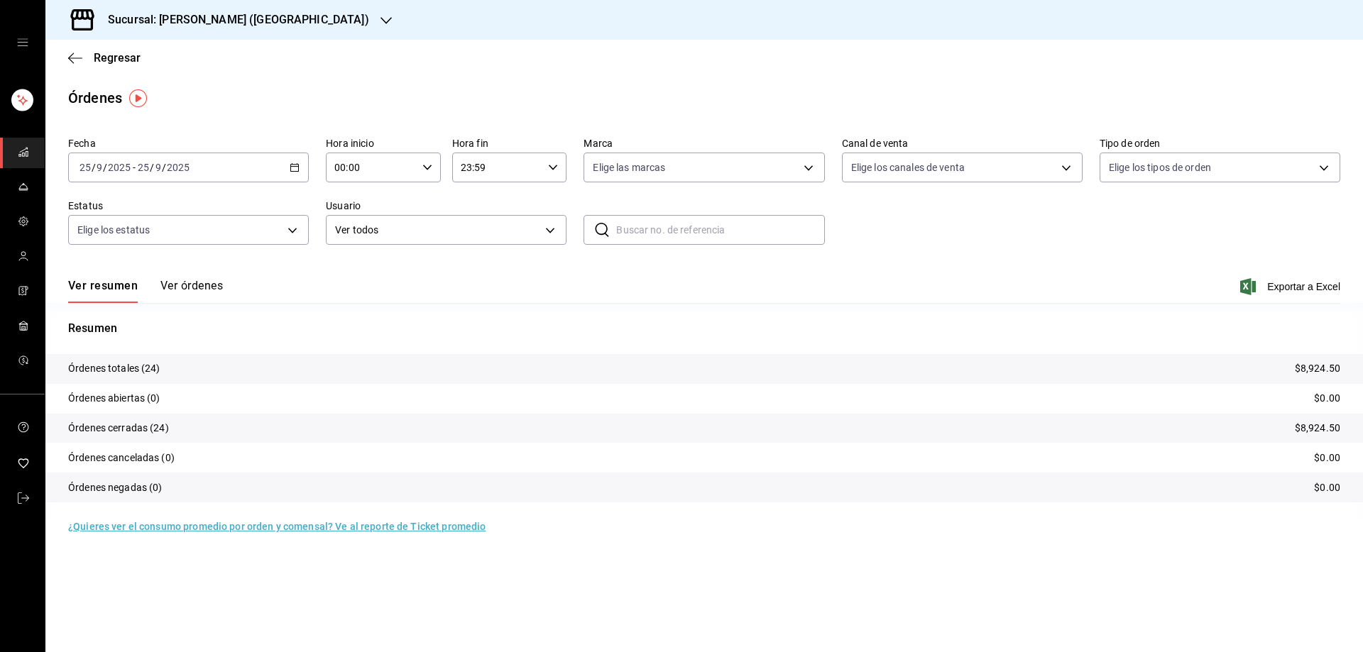
click at [380, 19] on icon "button" at bounding box center [385, 20] width 11 height 7
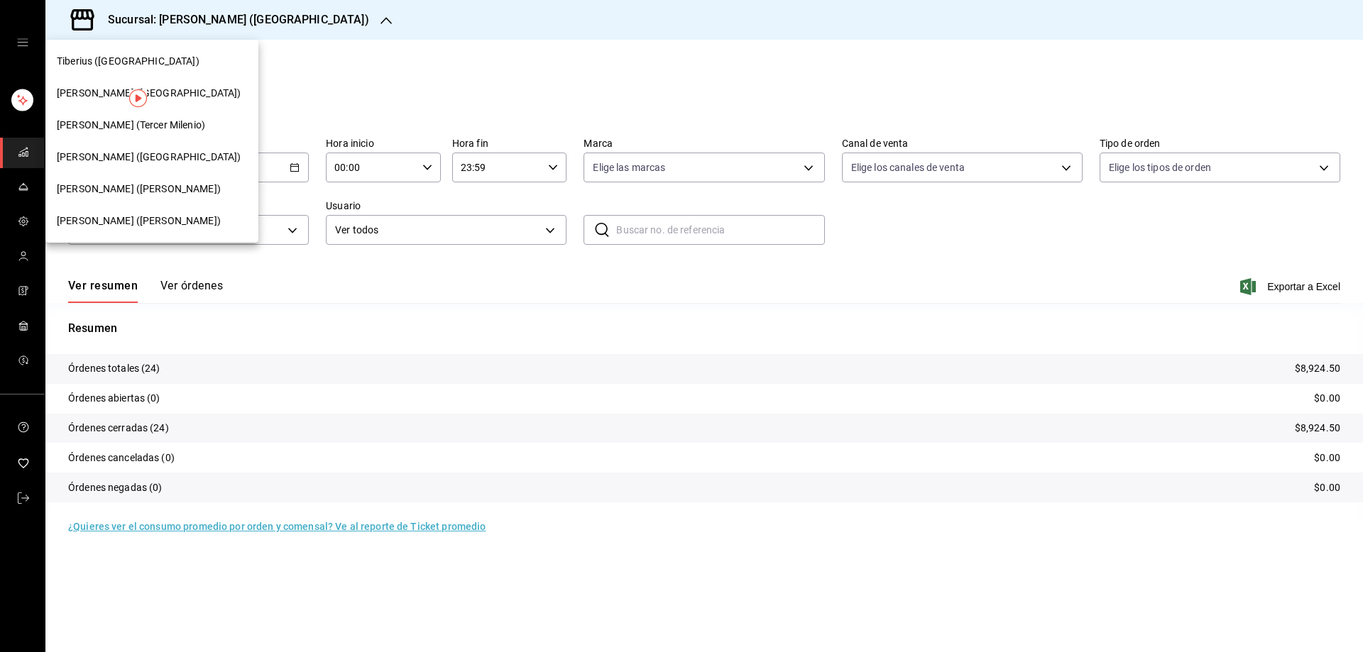
click at [122, 197] on div "[PERSON_NAME] ([PERSON_NAME])" at bounding box center [151, 189] width 213 height 32
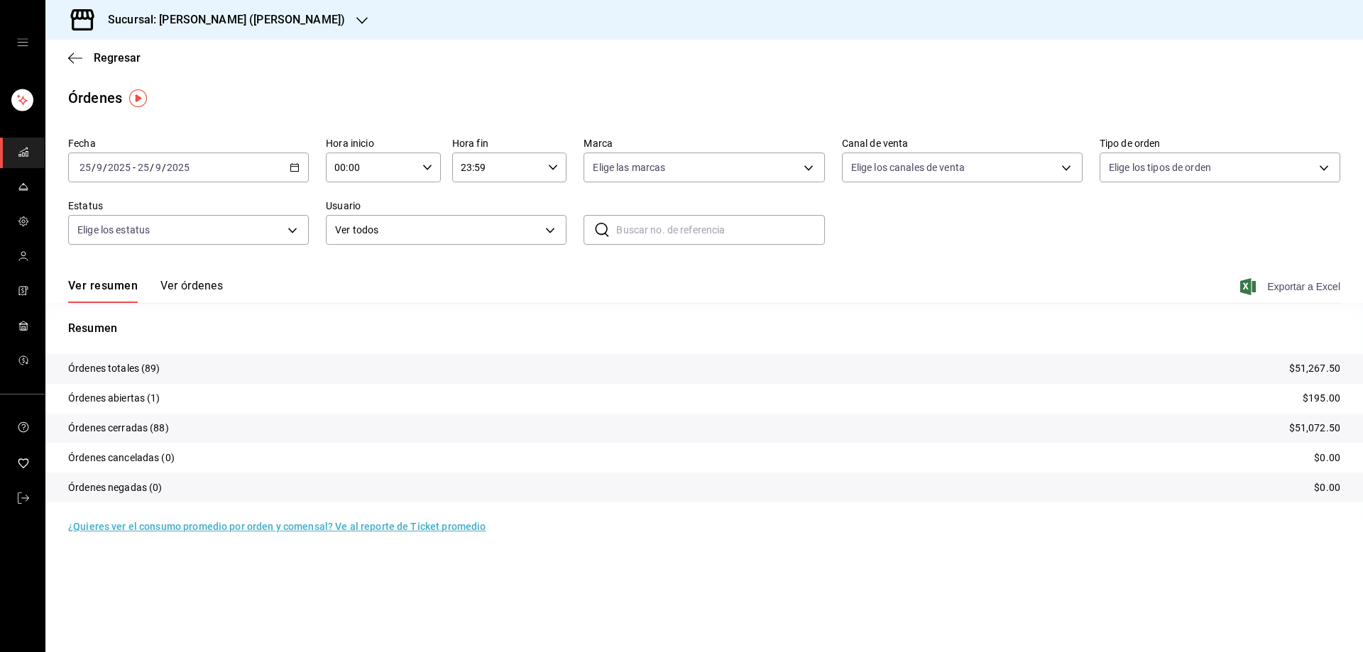
click at [1248, 287] on icon "button" at bounding box center [1248, 286] width 16 height 17
